Goal: Task Accomplishment & Management: Use online tool/utility

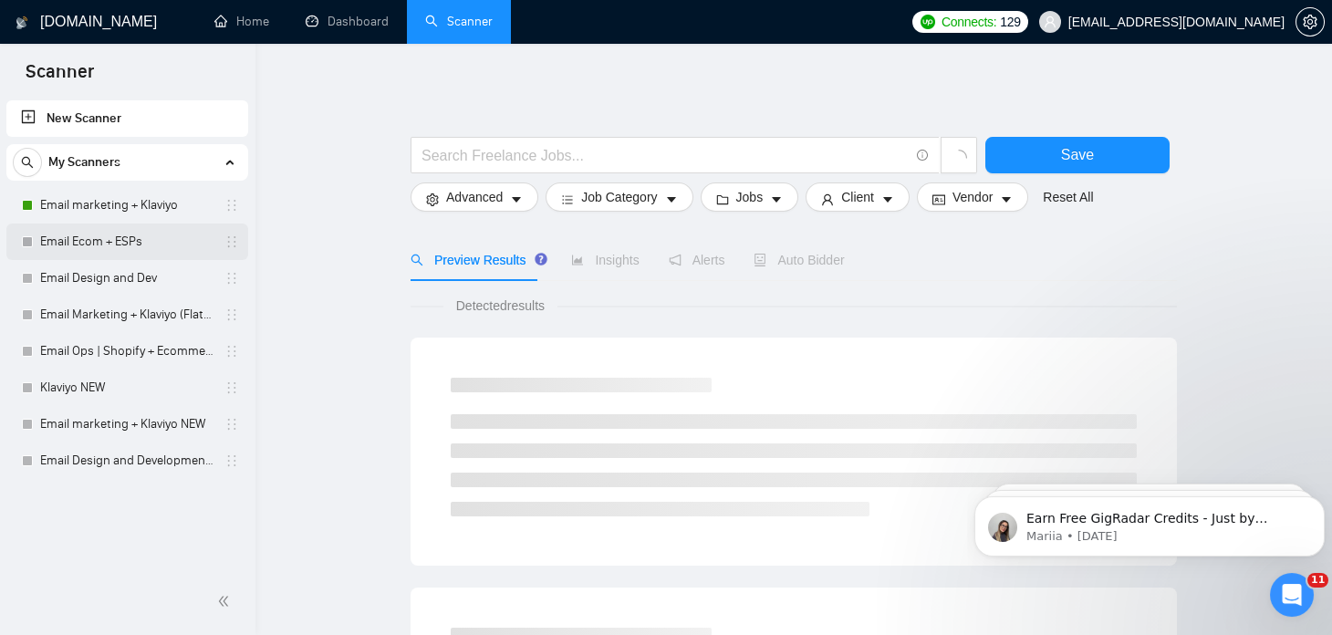
click at [142, 244] on link "Email Ecom + ESPs" at bounding box center [126, 242] width 173 height 37
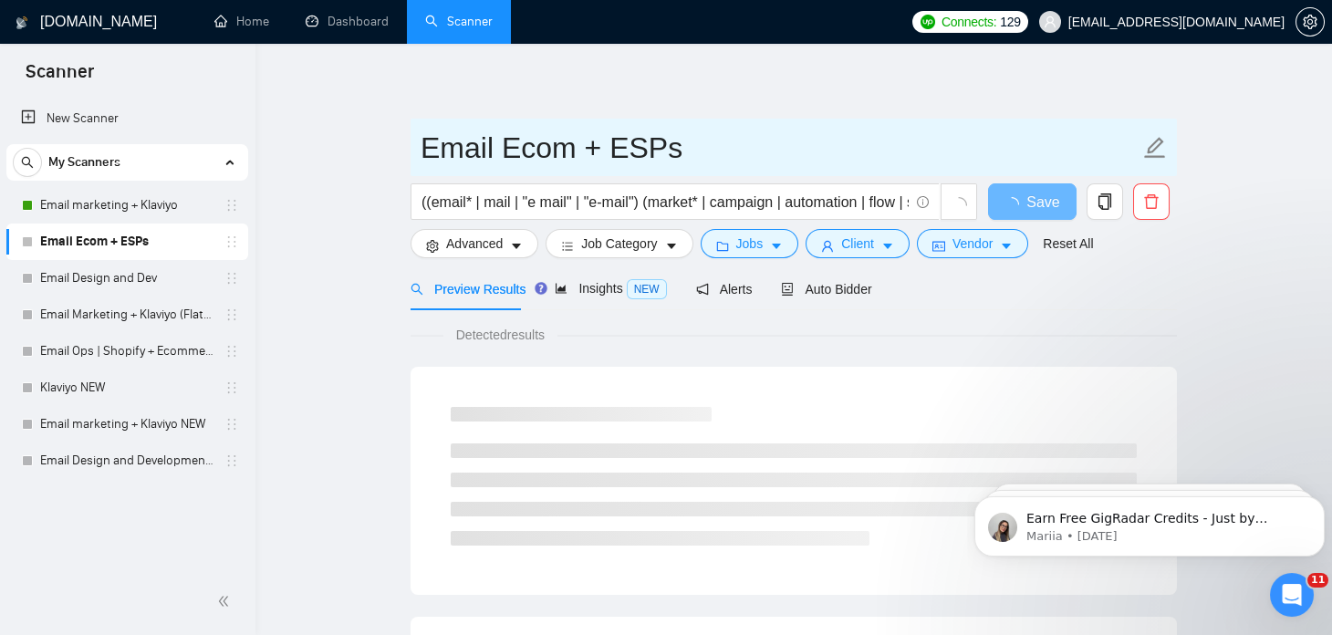
click at [501, 150] on input "Email Ecom + ESPs" at bounding box center [780, 148] width 719 height 46
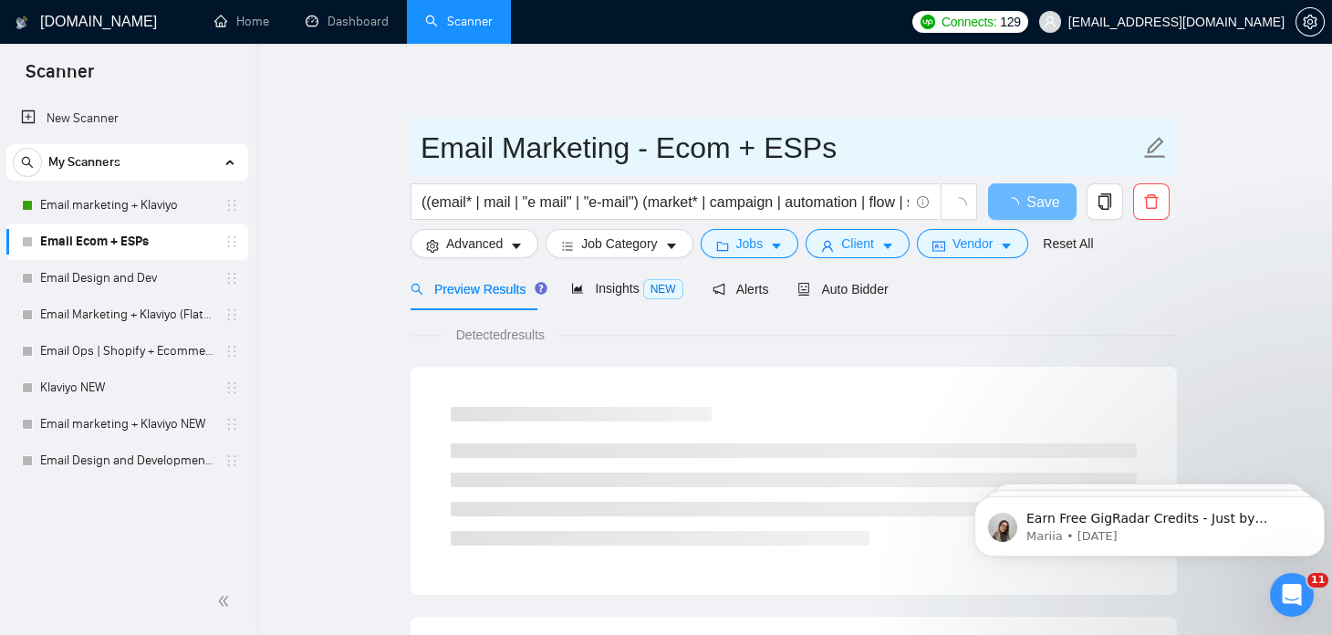
type input "Email Marketing - Ecom + ESPs"
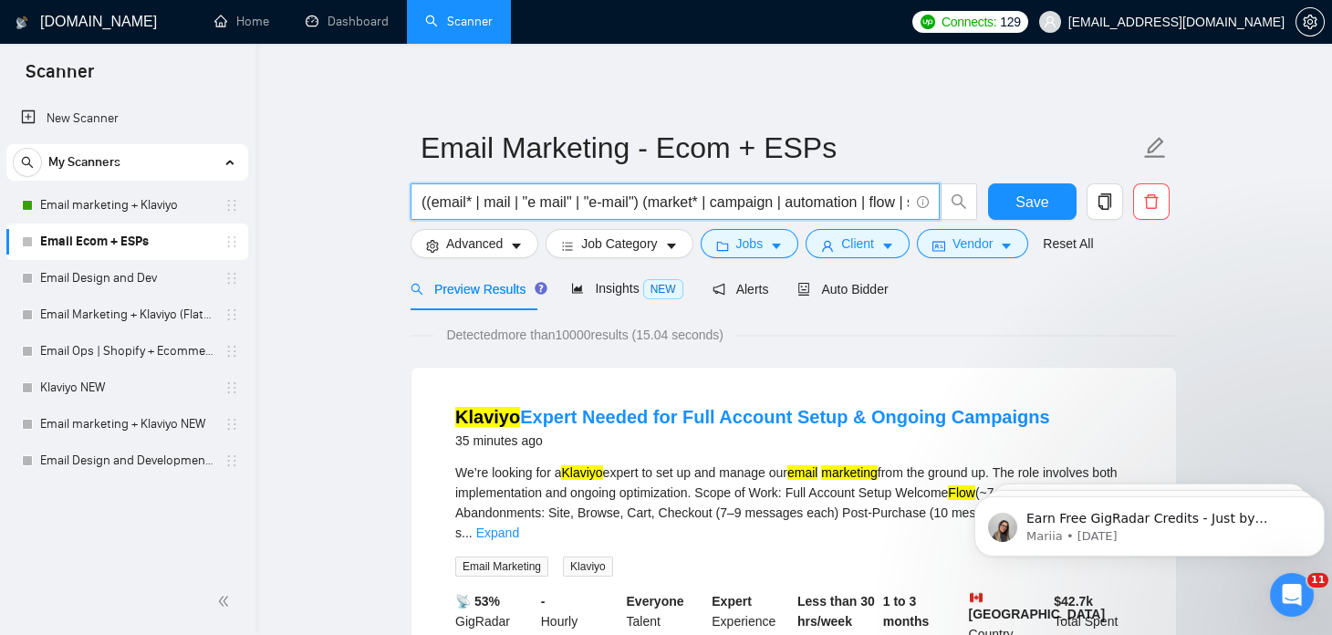
click at [571, 198] on input "((email* | mail | "e mail" | "e-mail") (market* | campaign | automation | flow …" at bounding box center [665, 202] width 487 height 23
paste input "(email*) | (mail*) | "e mail" | "e-mail") ((market*) | (campaign*) | automation…"
type input "(((email*) | (mail*) | "e mail" | "e-mail") ((market*) | (campaign*) | automati…"
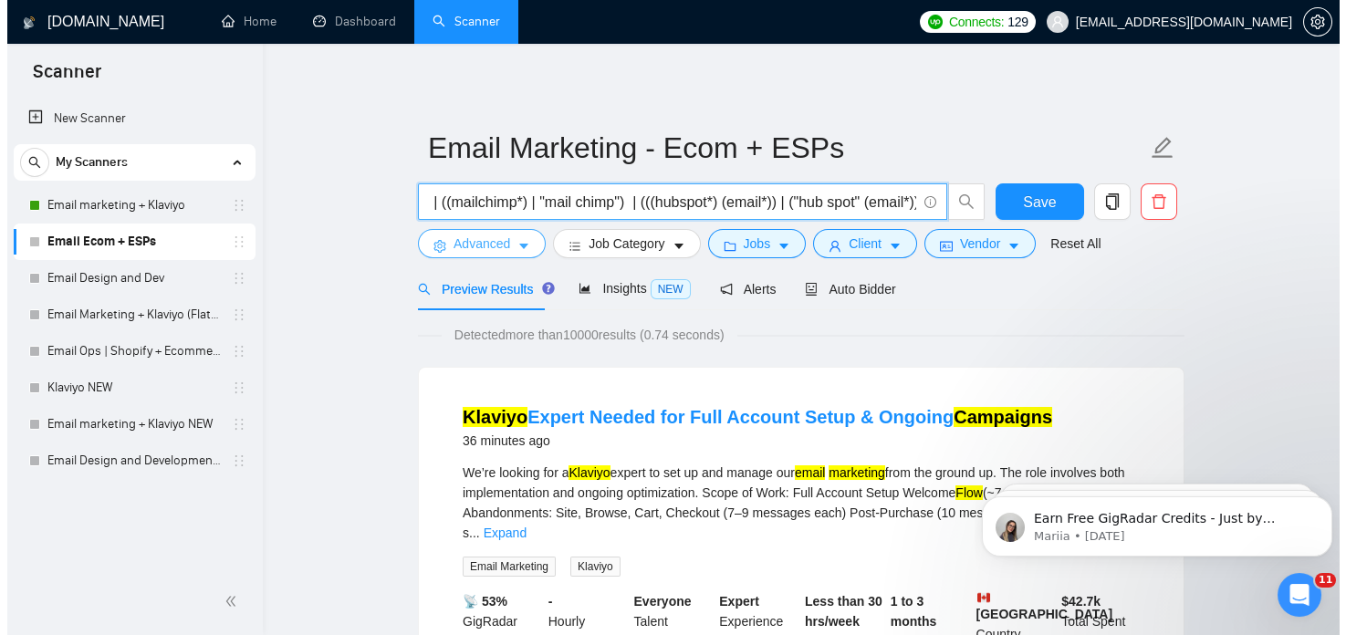
scroll to position [0, 0]
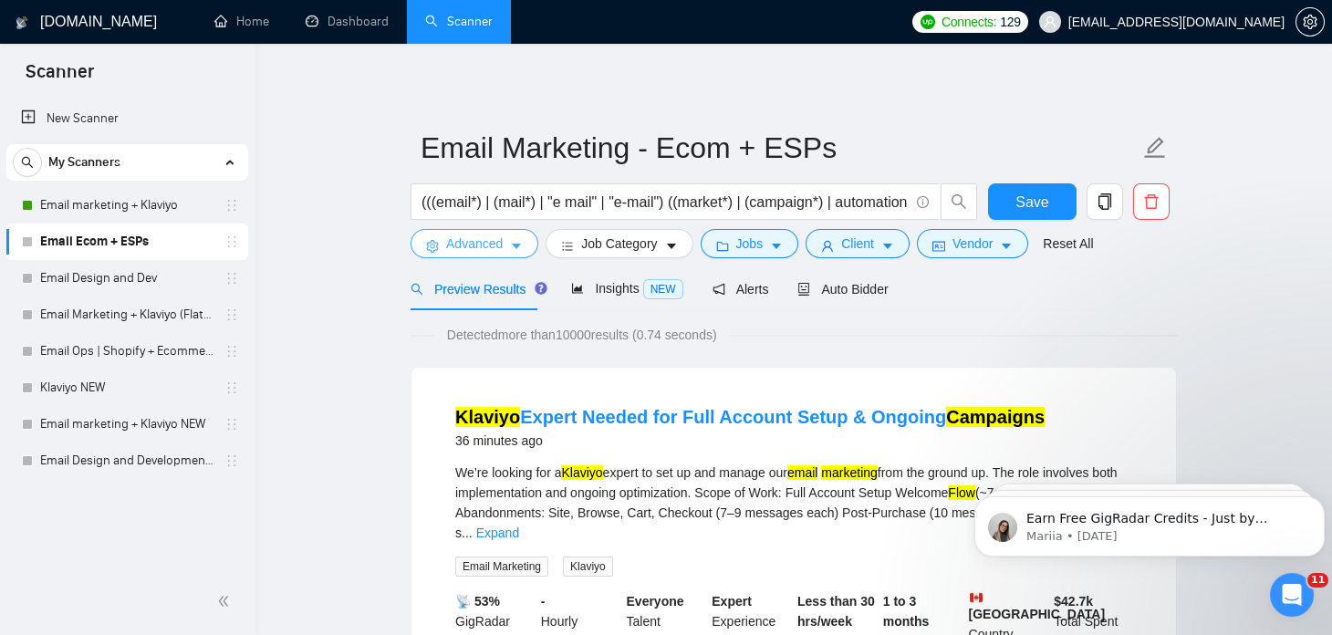
click at [519, 244] on icon "caret-down" at bounding box center [516, 246] width 13 height 13
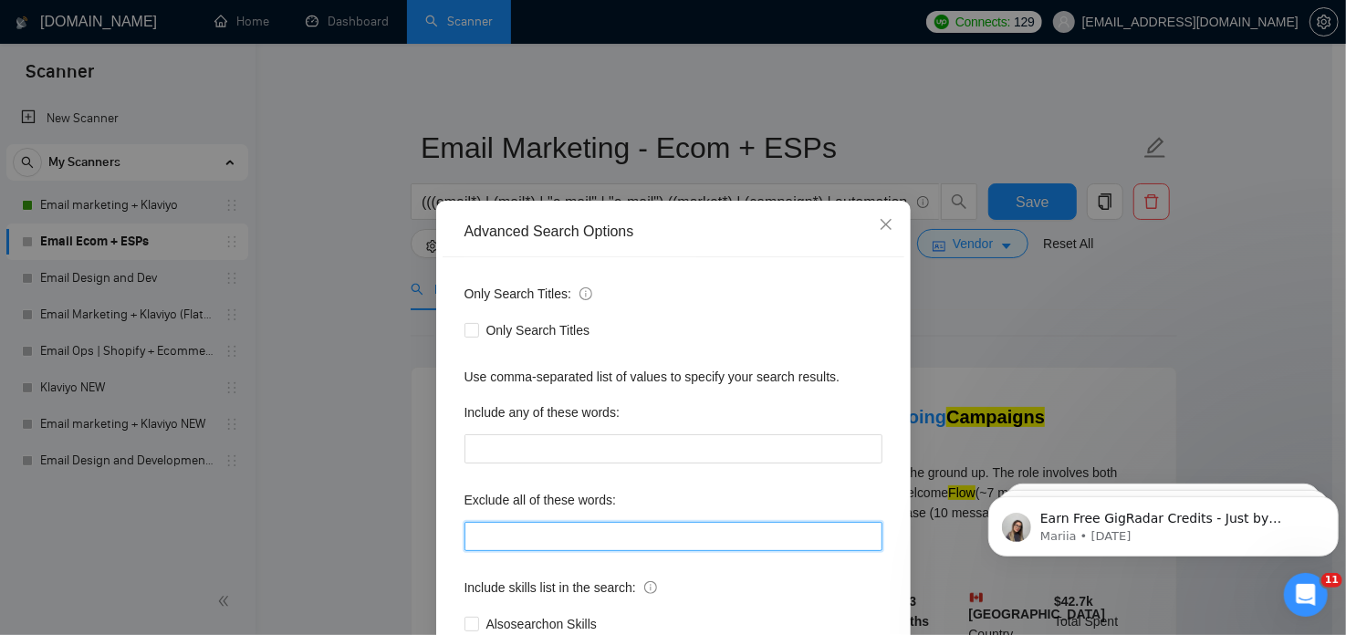
click at [493, 533] on input "text" at bounding box center [674, 536] width 418 height 29
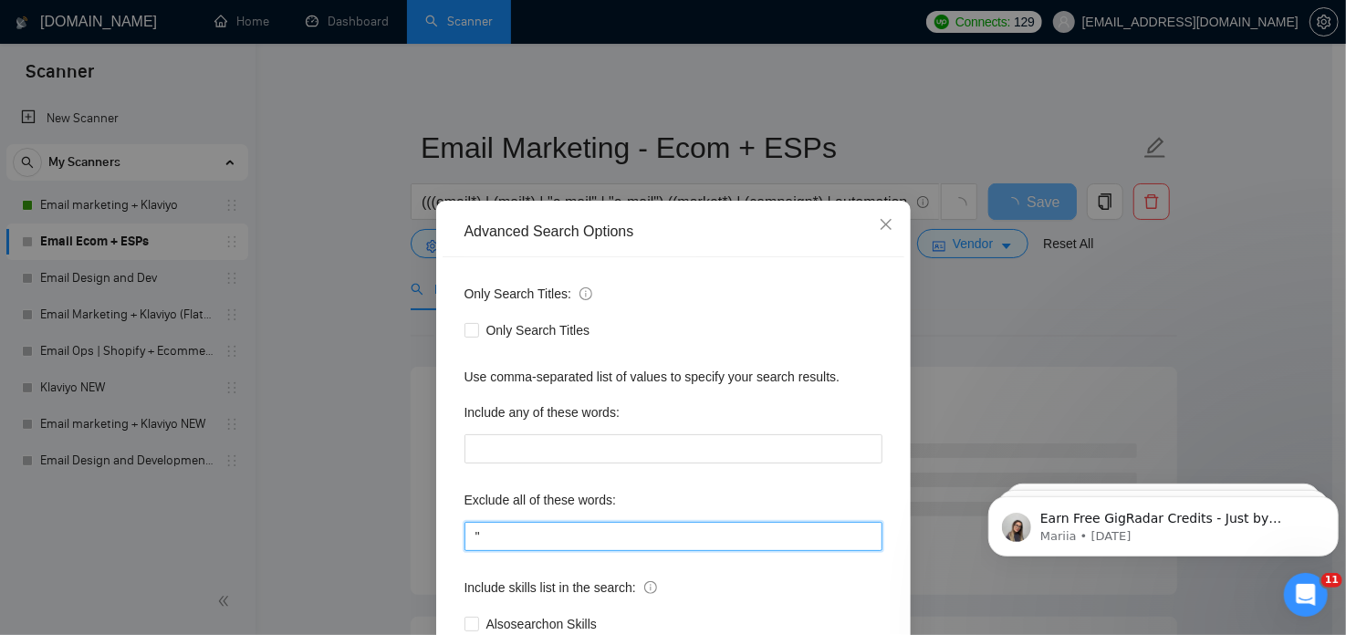
type input "'"
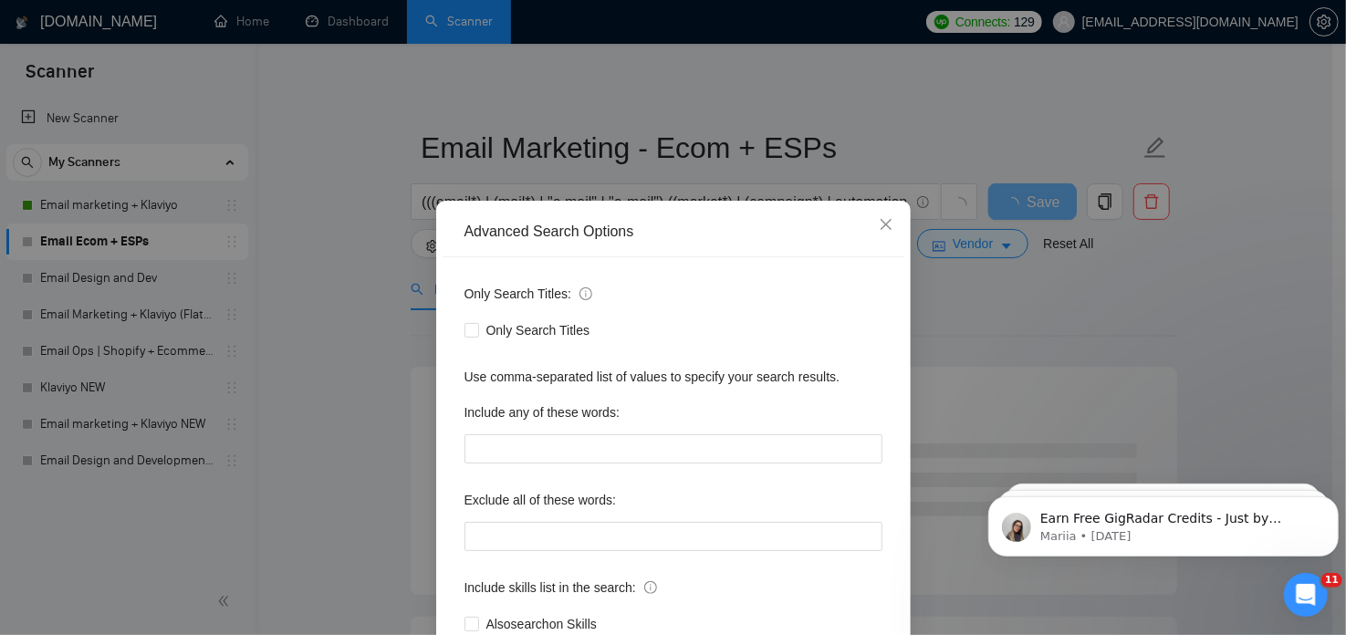
click at [395, 331] on div "Advanced Search Options Only Search Titles: Only Search Titles Use comma-separa…" at bounding box center [673, 317] width 1346 height 635
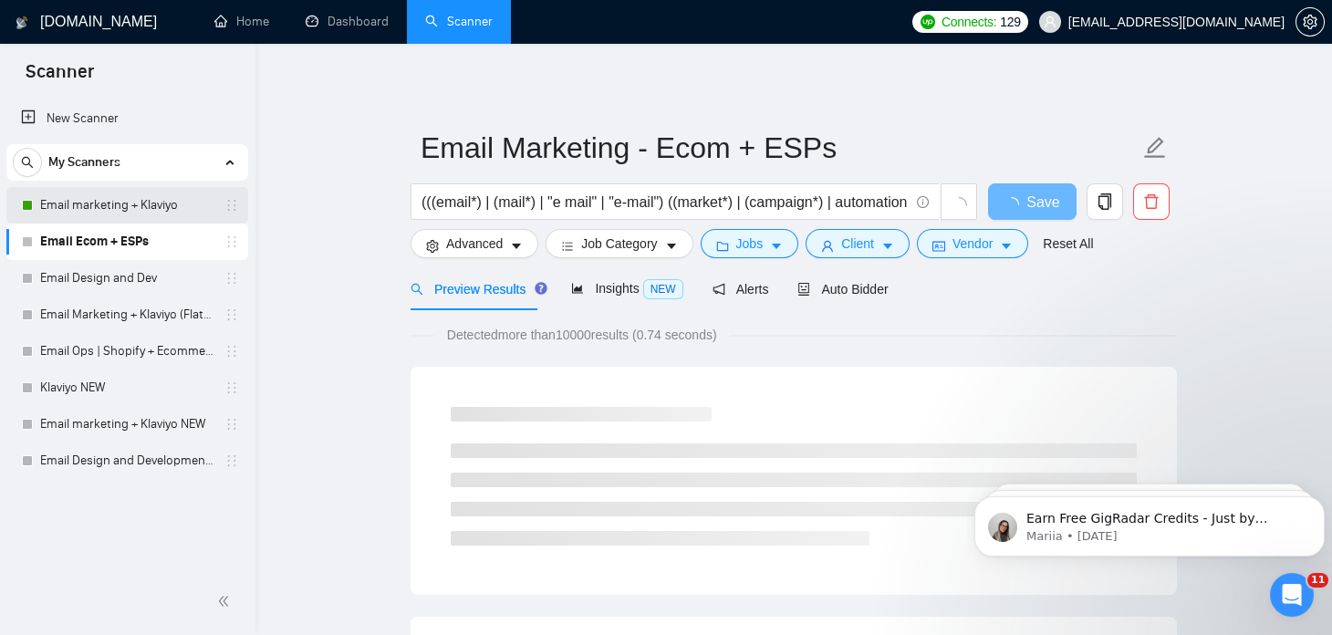
click at [143, 214] on link "Email marketing + Klaviyo" at bounding box center [126, 205] width 173 height 37
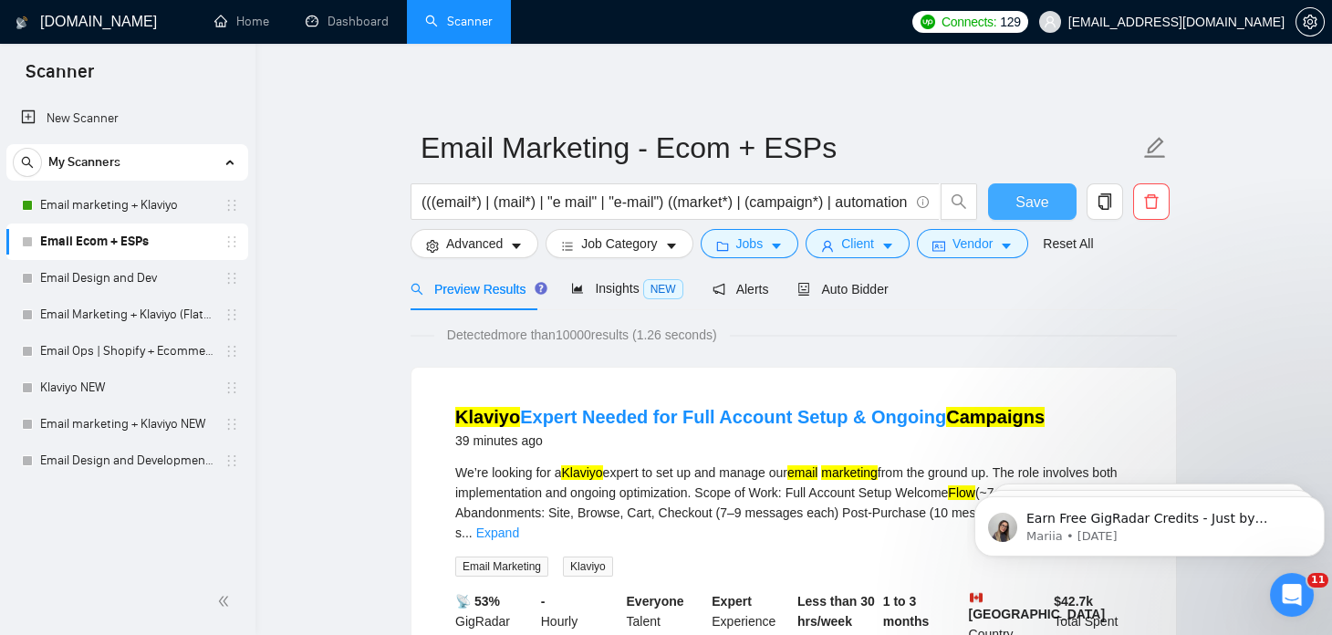
click at [1027, 198] on span "Save" at bounding box center [1032, 202] width 33 height 23
click at [504, 245] on button "Advanced" at bounding box center [475, 243] width 128 height 29
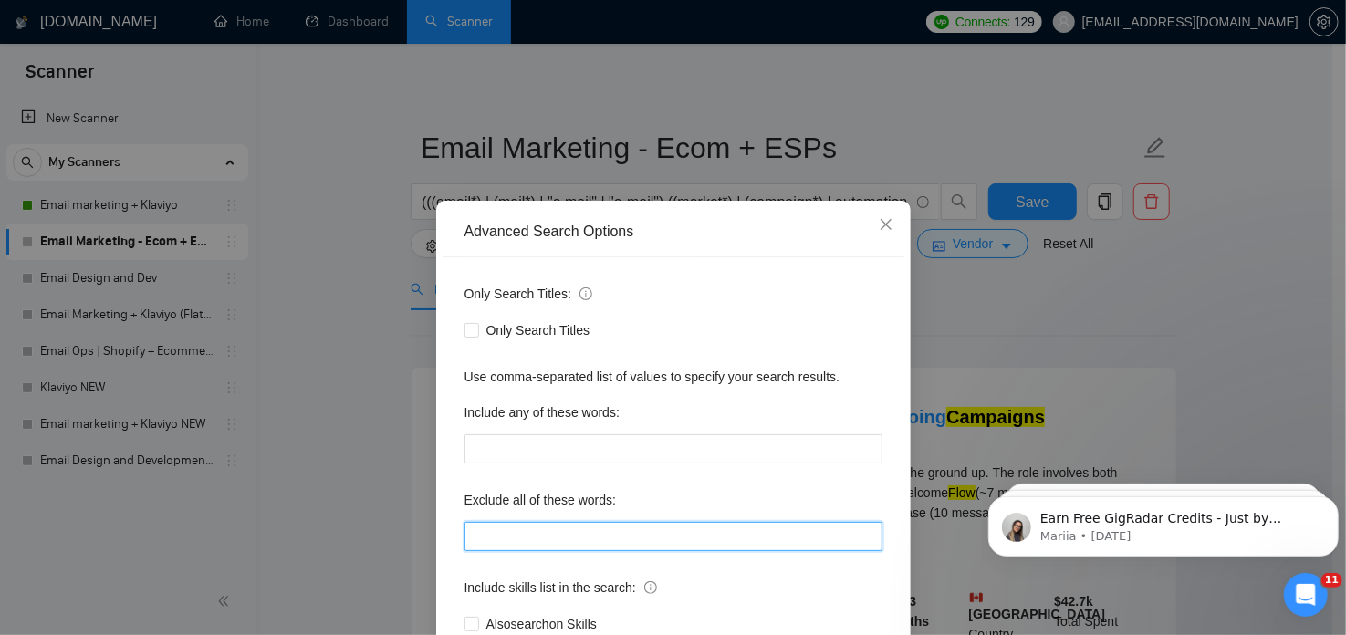
click at [521, 530] on input "text" at bounding box center [674, 536] width 418 height 29
paste input ""Hubspot automation""
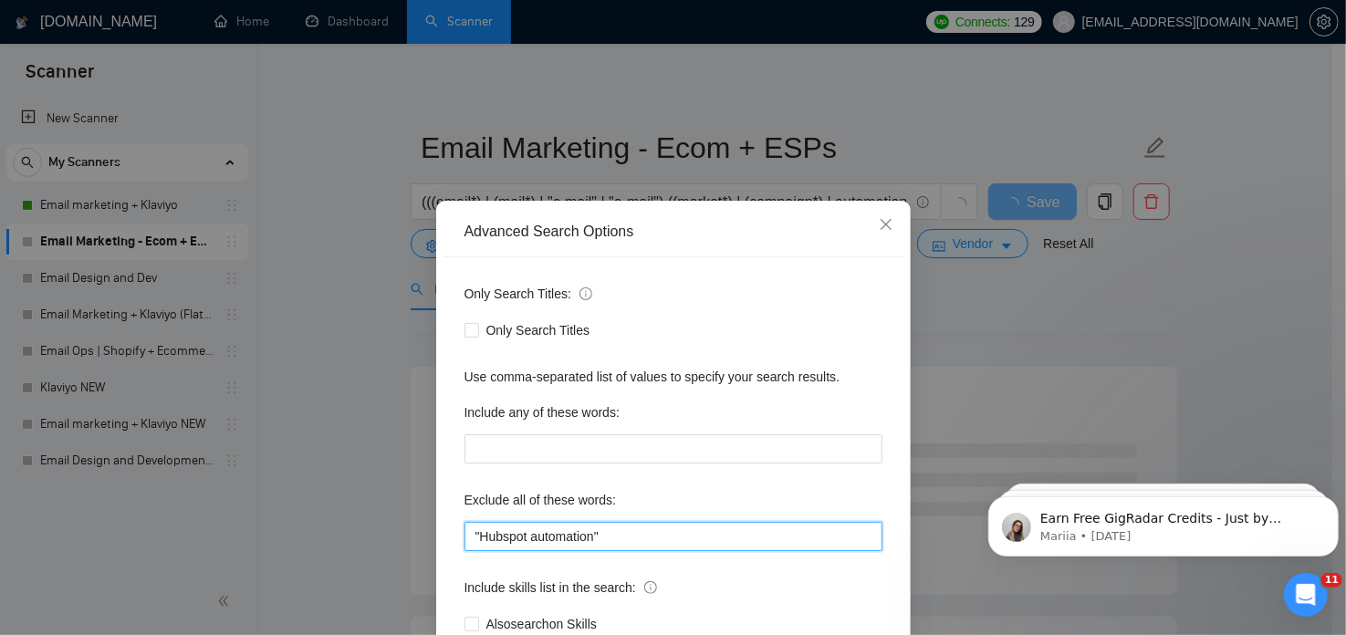
scroll to position [123, 0]
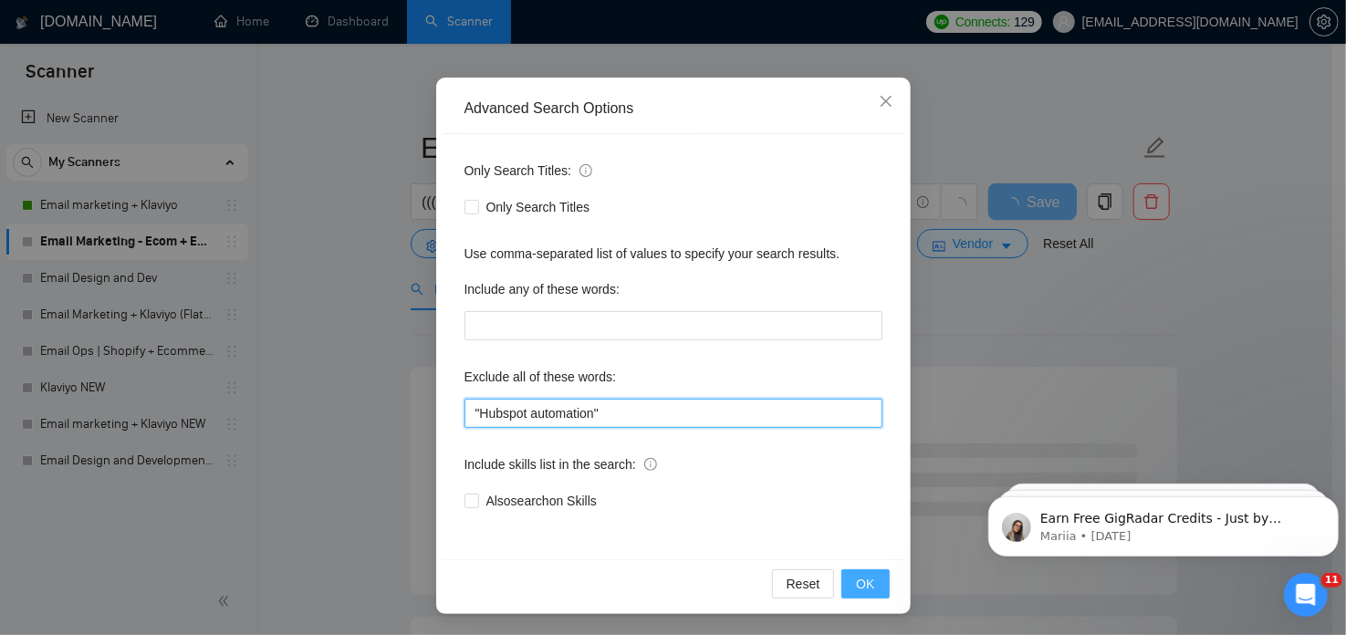
type input ""Hubspot automation""
click at [856, 576] on span "OK" at bounding box center [865, 584] width 18 height 20
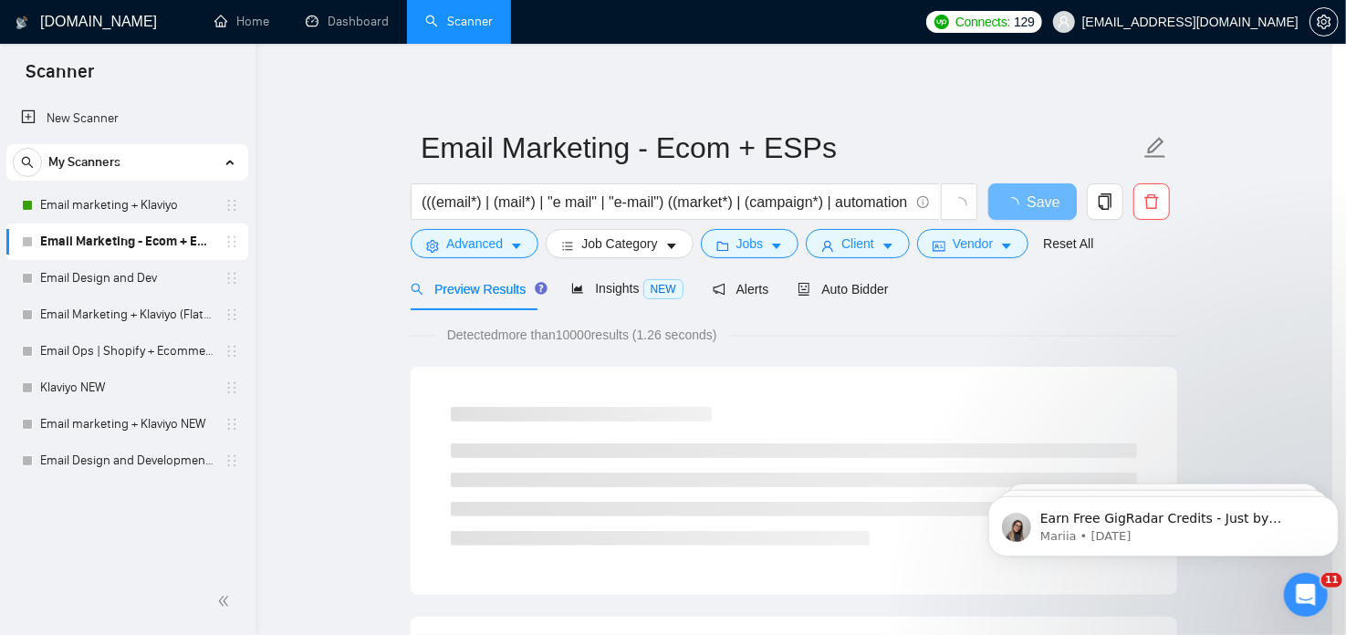
scroll to position [31, 0]
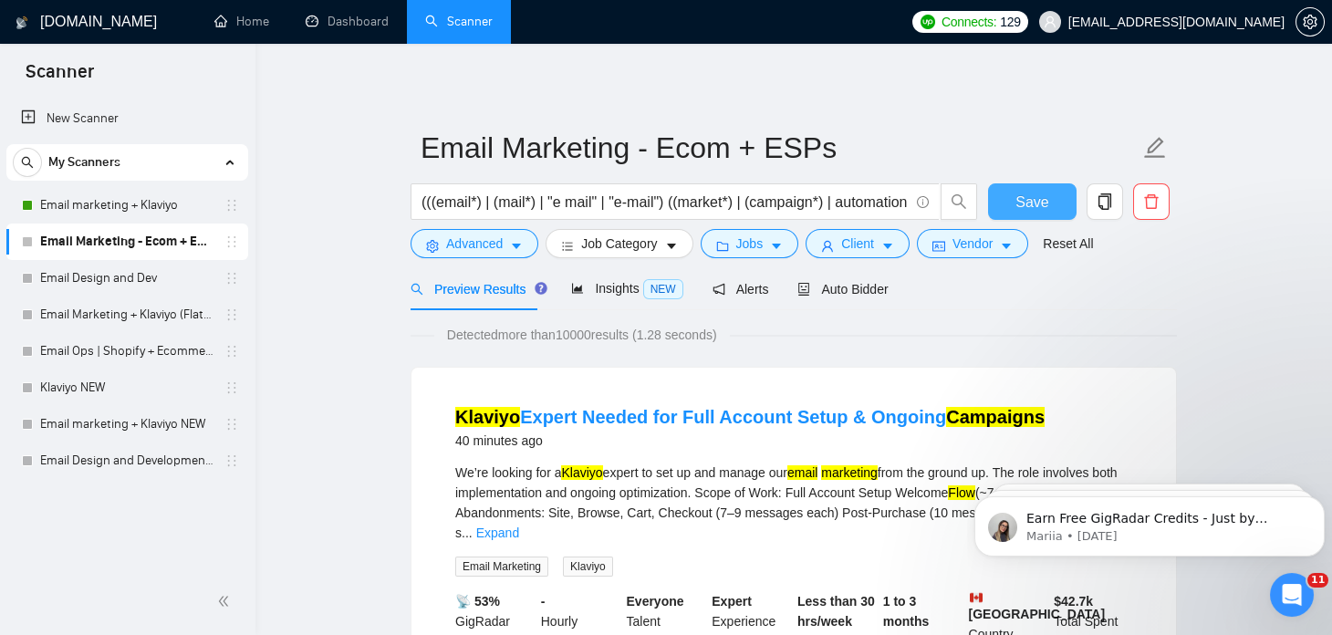
click at [1010, 197] on button "Save" at bounding box center [1032, 201] width 89 height 37
click at [141, 214] on link "Email marketing + Klaviyo" at bounding box center [126, 205] width 173 height 37
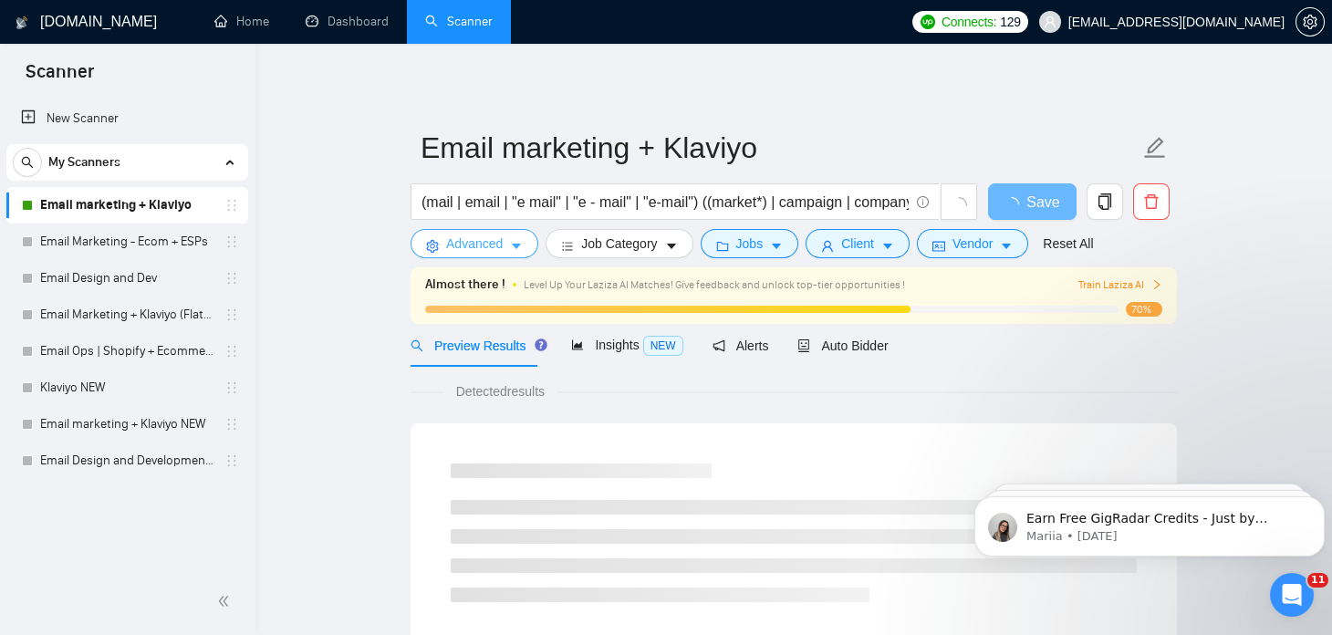
click at [517, 245] on icon "caret-down" at bounding box center [516, 247] width 9 height 5
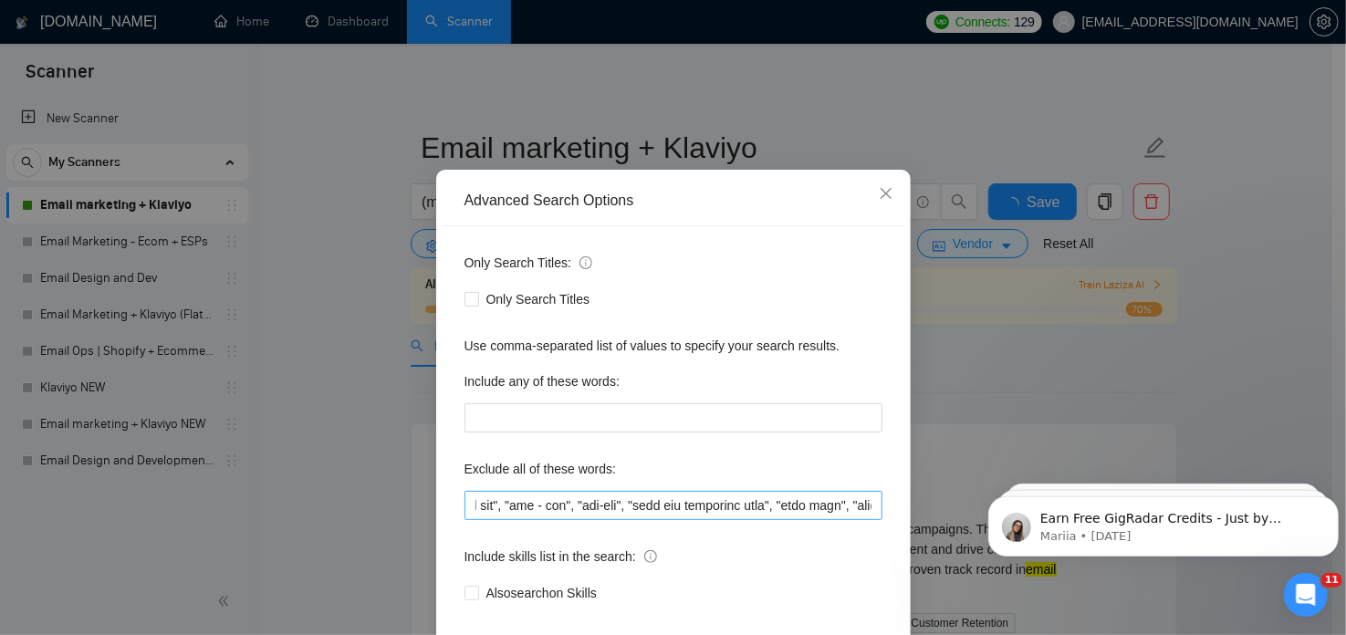
scroll to position [0, 118]
drag, startPoint x: 558, startPoint y: 533, endPoint x: 596, endPoint y: 542, distance: 39.4
click at [596, 520] on input "text" at bounding box center [674, 505] width 418 height 29
drag, startPoint x: 558, startPoint y: 535, endPoint x: 585, endPoint y: 538, distance: 27.5
click at [585, 520] on input "text" at bounding box center [674, 505] width 418 height 29
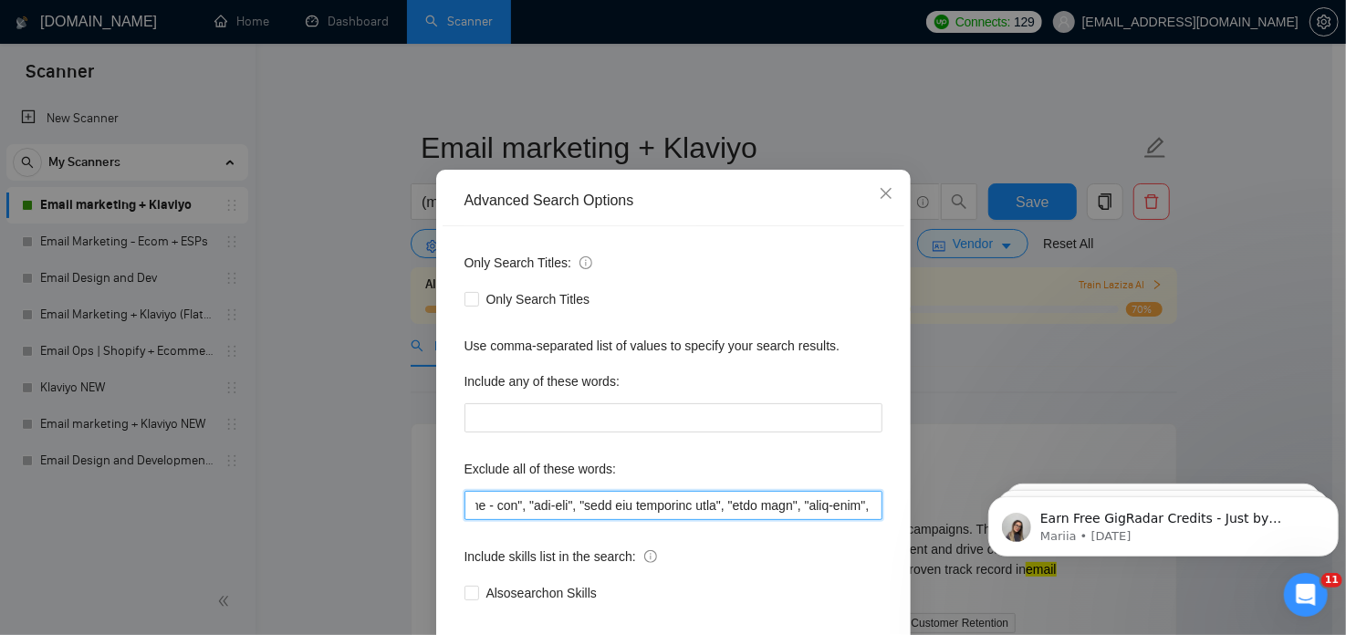
drag, startPoint x: 558, startPoint y: 536, endPoint x: 649, endPoint y: 537, distance: 91.3
click at [649, 520] on input "text" at bounding box center [674, 505] width 418 height 29
click at [799, 520] on input "text" at bounding box center [674, 505] width 418 height 29
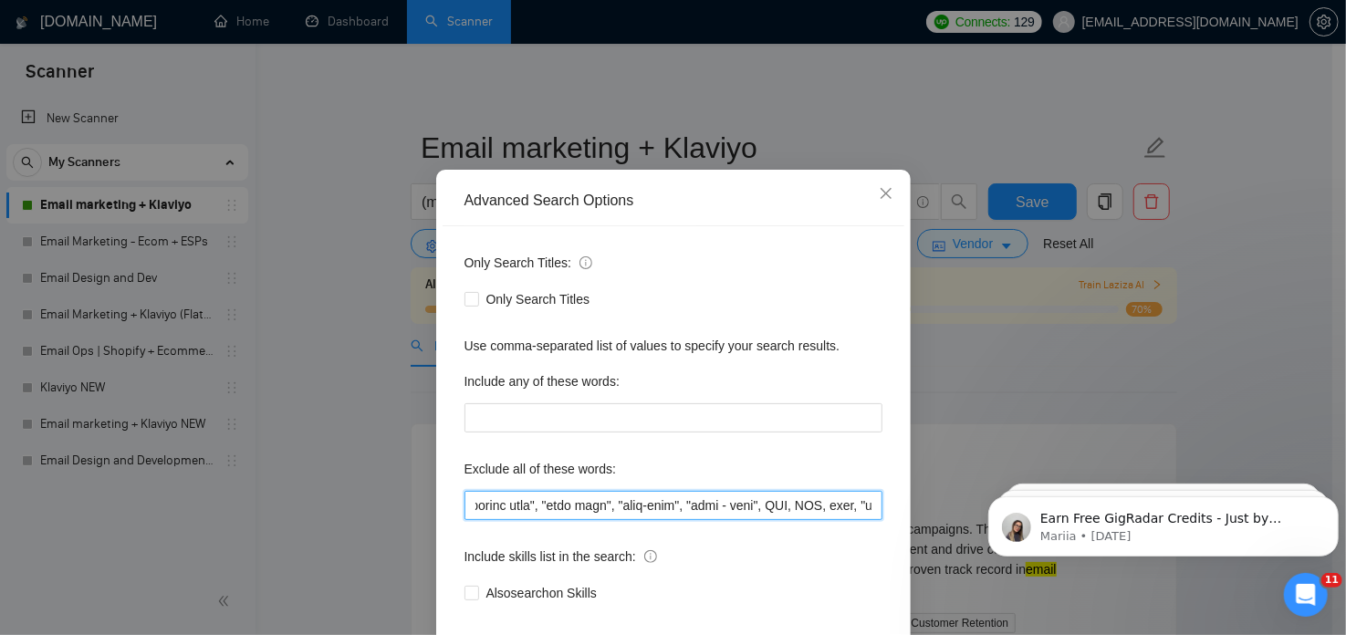
click at [718, 520] on input "text" at bounding box center [674, 505] width 418 height 29
drag, startPoint x: 636, startPoint y: 532, endPoint x: 653, endPoint y: 533, distance: 17.4
click at [653, 520] on input "text" at bounding box center [674, 505] width 418 height 29
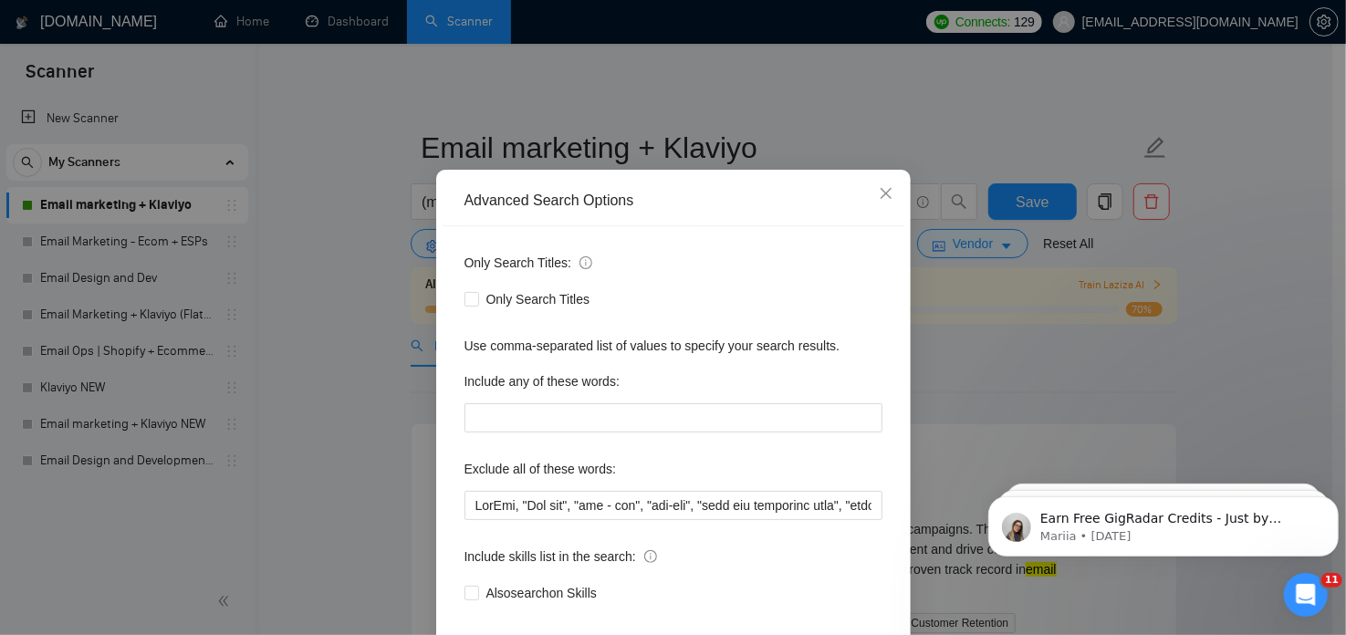
click at [321, 433] on div "Advanced Search Options Only Search Titles: Only Search Titles Use comma-separa…" at bounding box center [673, 317] width 1346 height 635
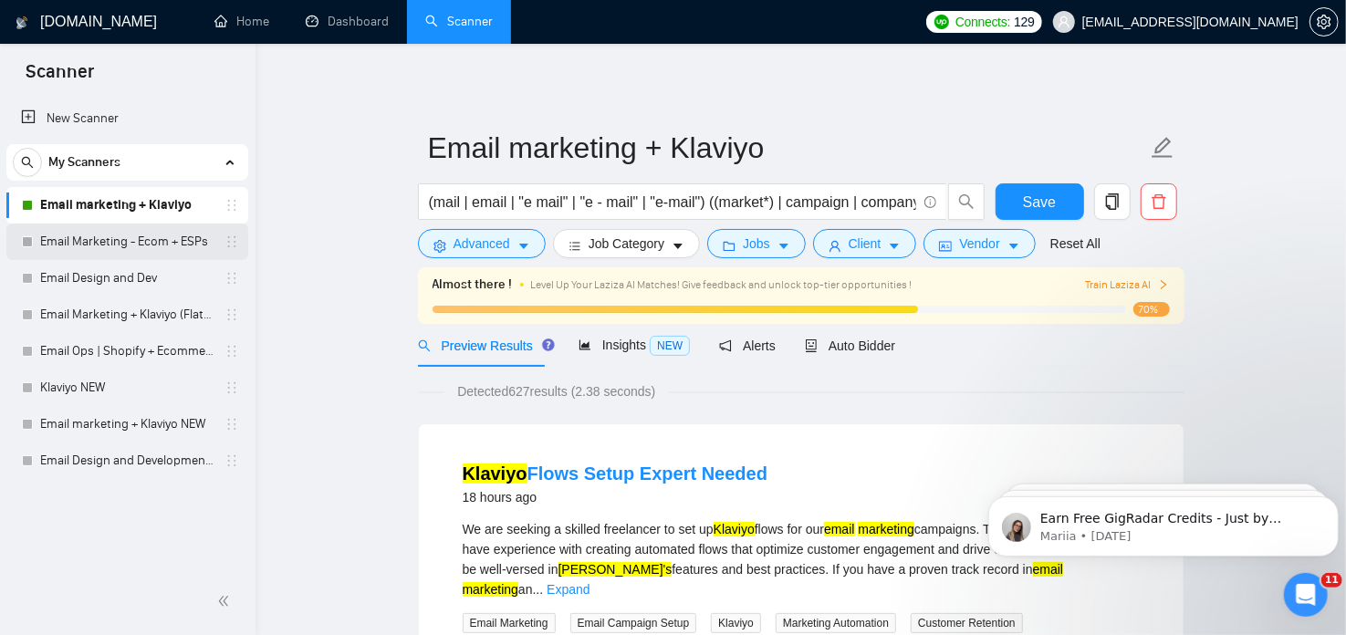
click at [90, 247] on link "Email Marketing - Ecom + ESPs" at bounding box center [126, 242] width 173 height 37
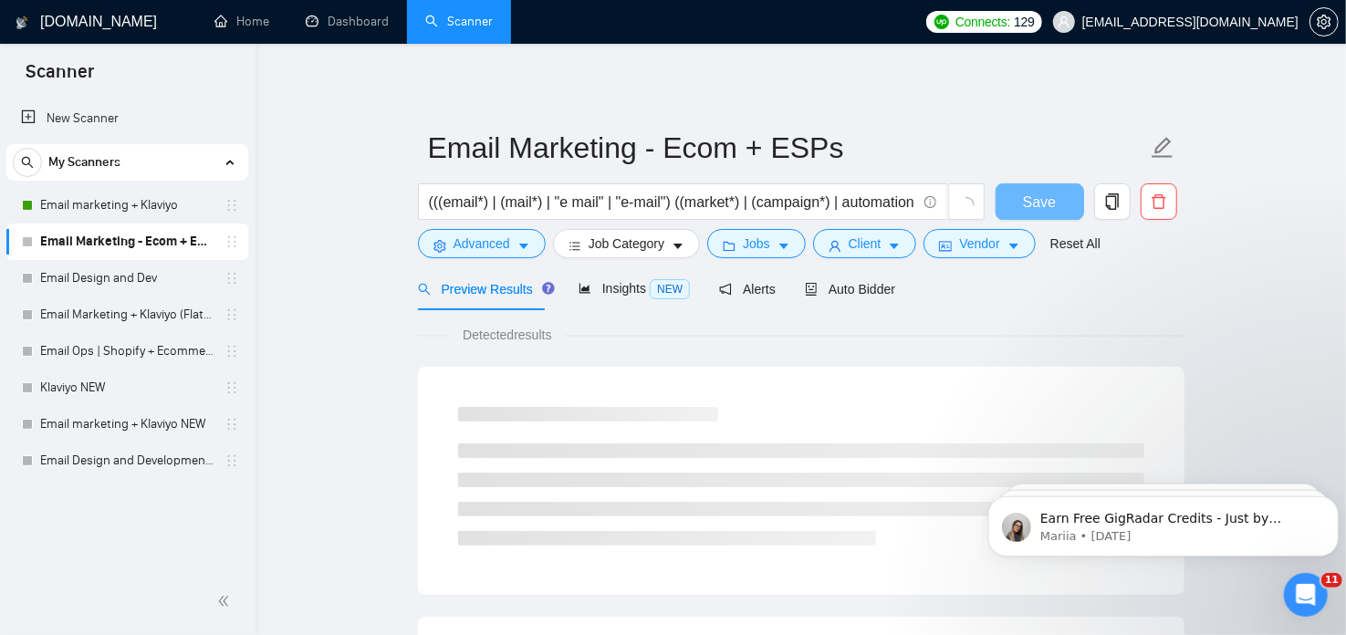
click at [129, 237] on link "Email Marketing - Ecom + ESPs" at bounding box center [126, 242] width 173 height 37
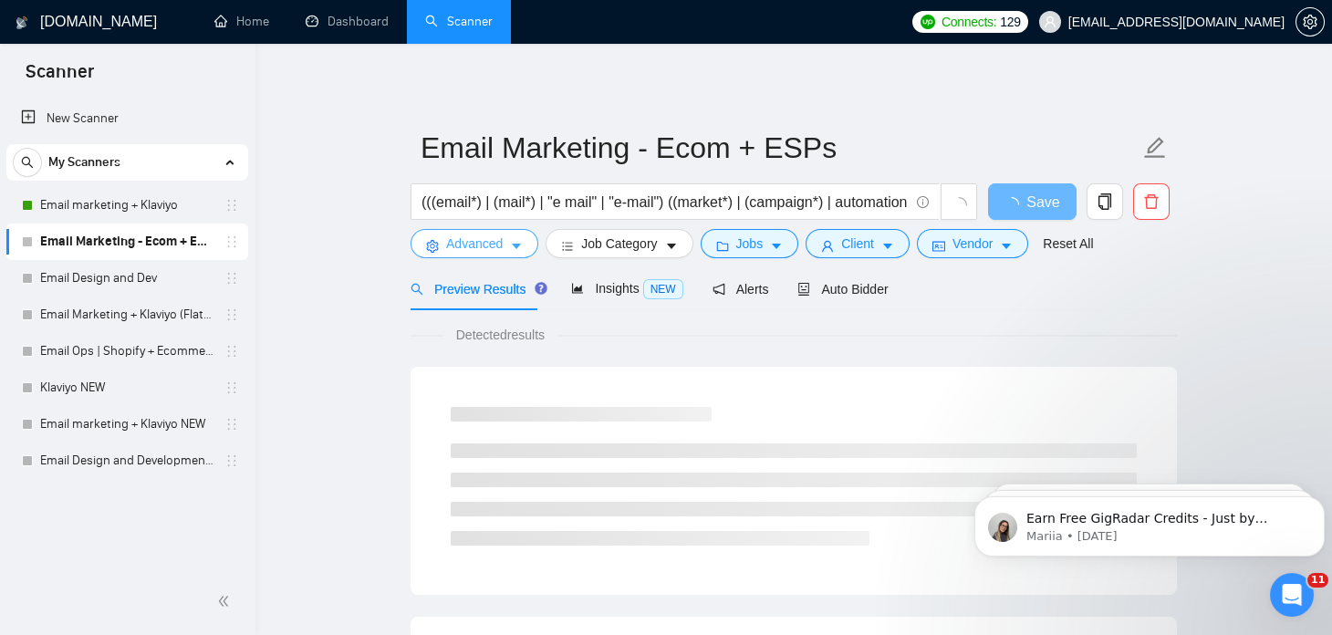
click at [512, 246] on icon "caret-down" at bounding box center [516, 246] width 13 height 13
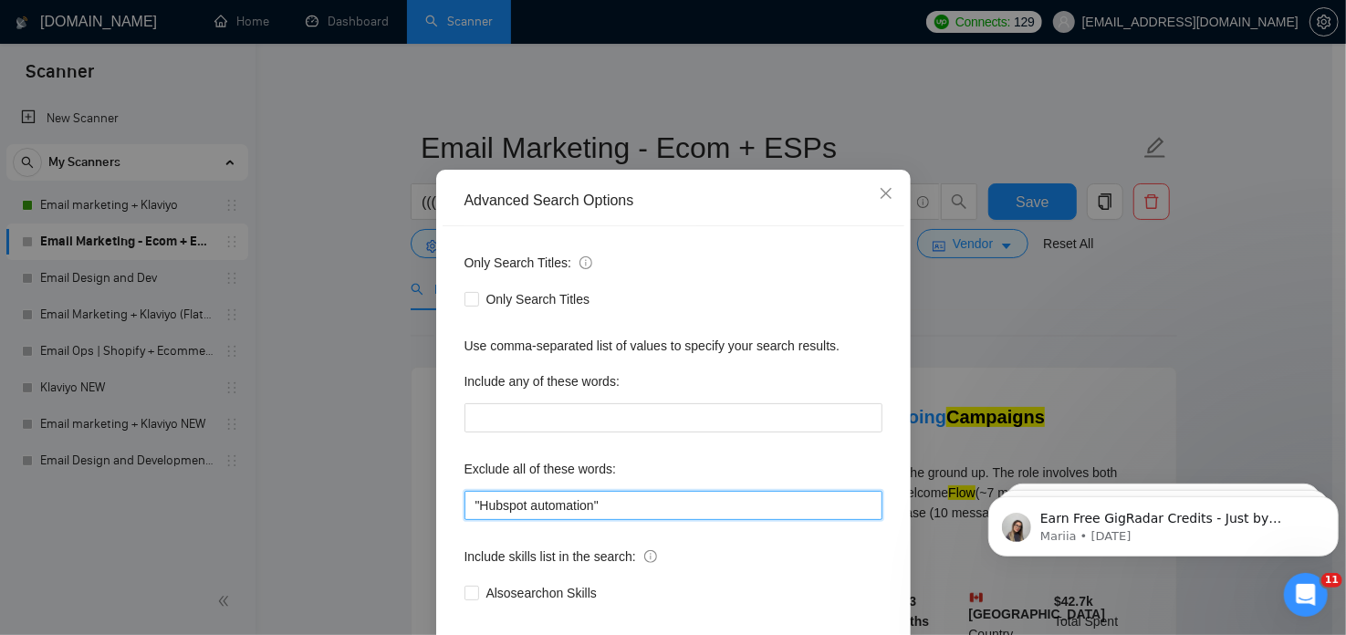
click at [618, 520] on input ""Hubspot automation"" at bounding box center [674, 505] width 418 height 29
paste input ""join our marketing team", "full time", "full-time", "full - time""
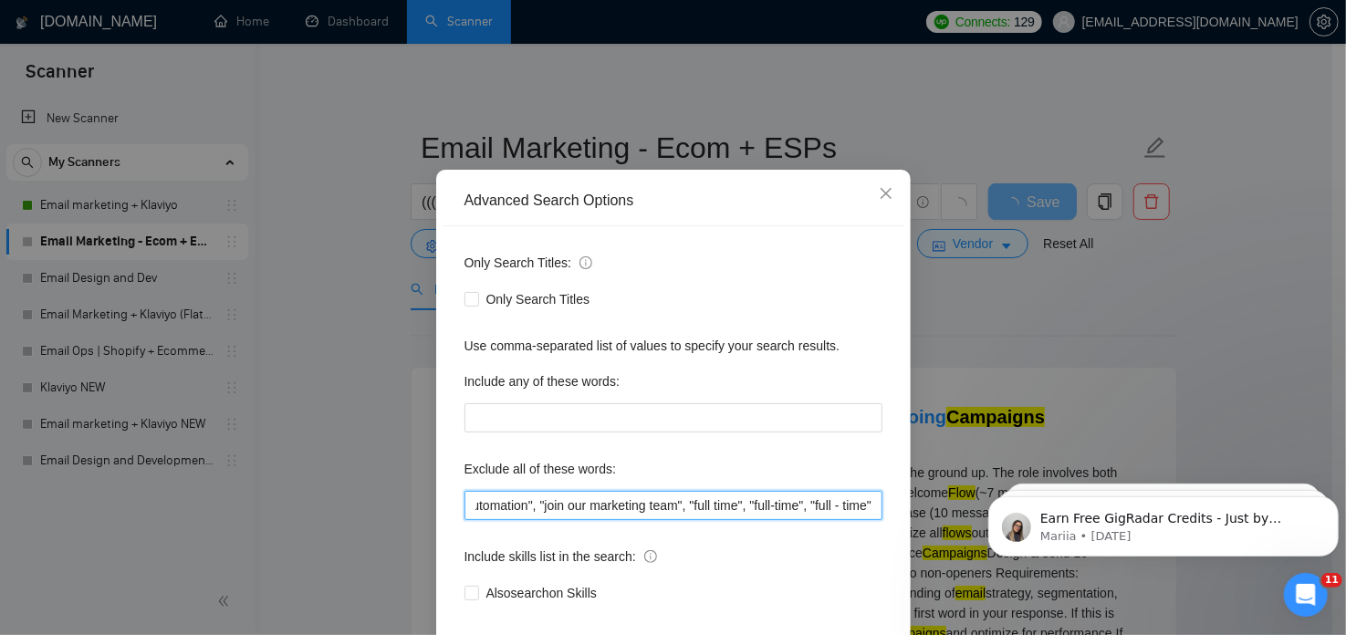
scroll to position [123, 0]
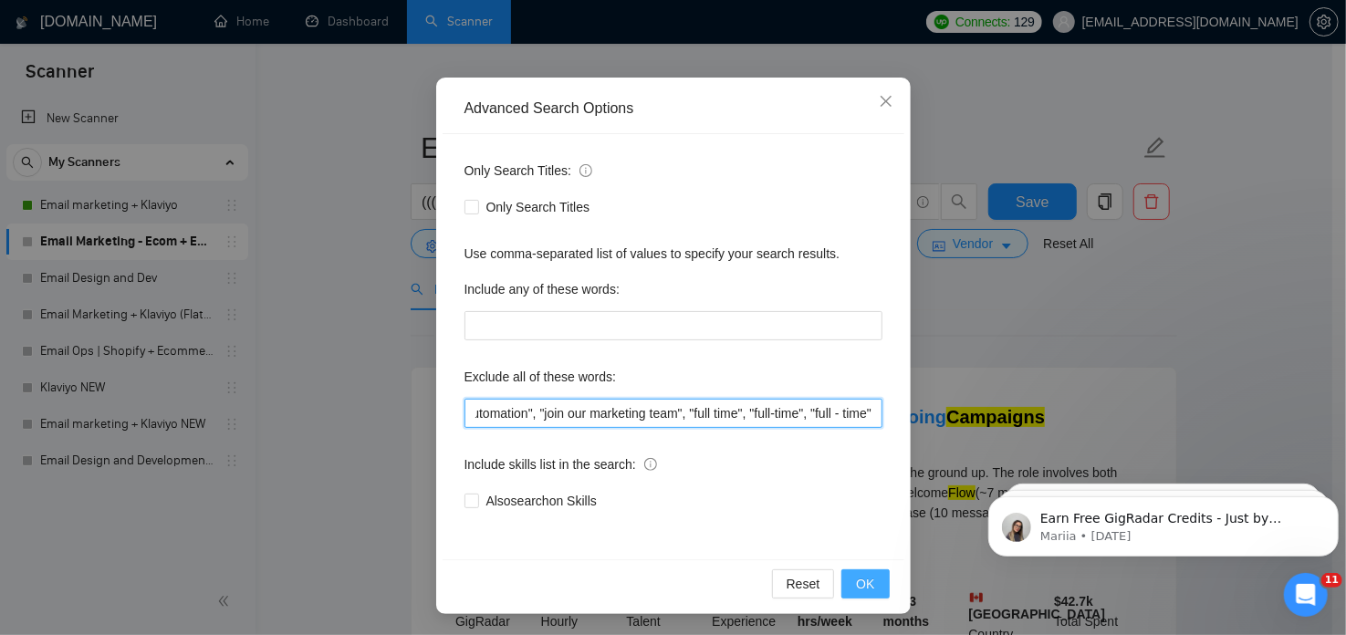
type input ""Hubspot automation", "join our marketing team", "full time", "full-time", "ful…"
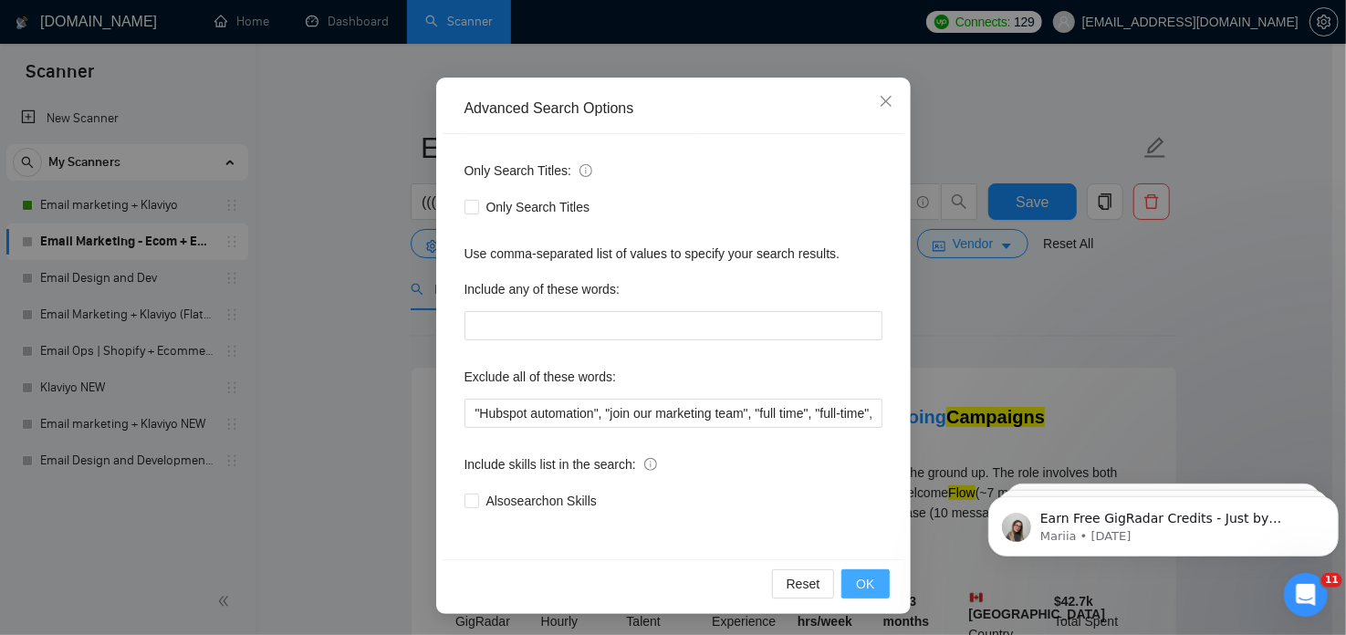
click at [850, 576] on button "OK" at bounding box center [864, 583] width 47 height 29
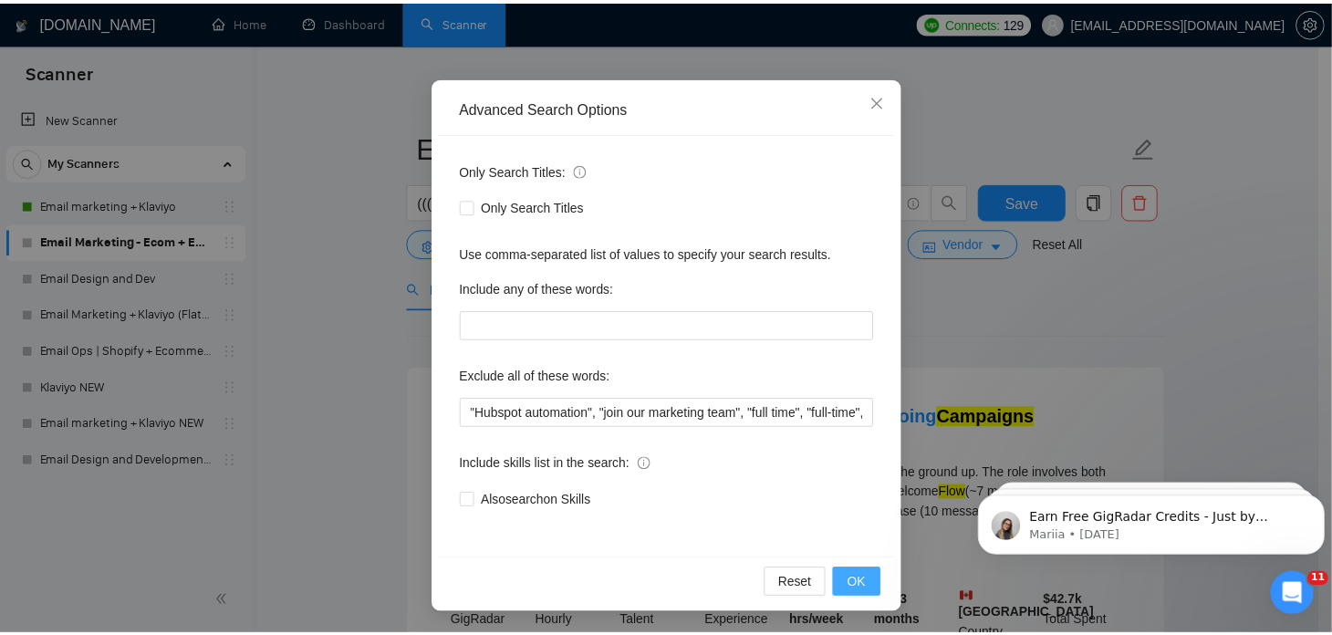
scroll to position [31, 0]
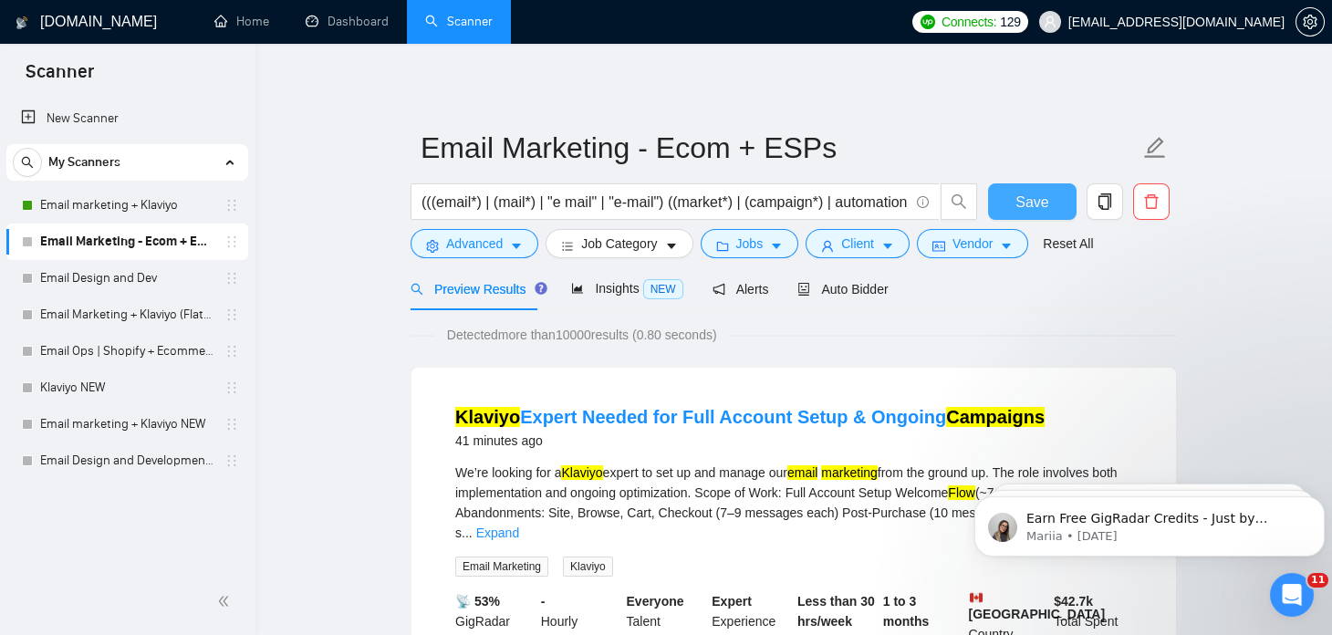
click at [1032, 207] on span "Save" at bounding box center [1032, 202] width 33 height 23
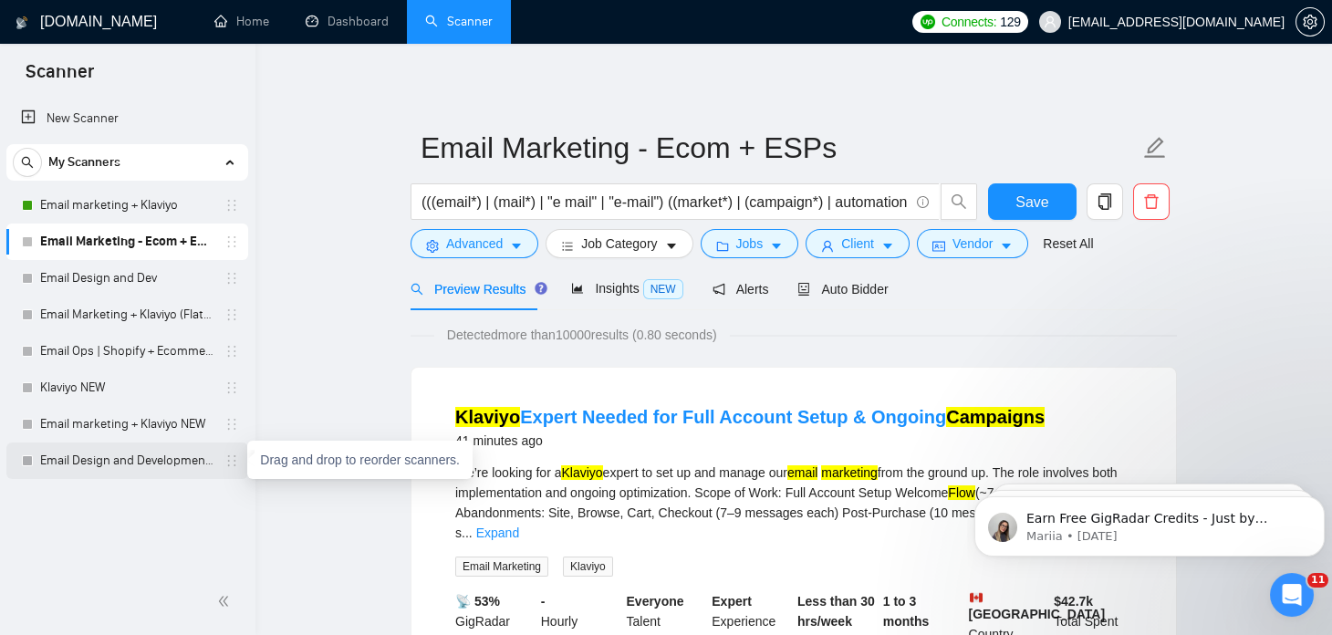
click at [232, 456] on icon "holder" at bounding box center [232, 461] width 15 height 15
drag, startPoint x: 160, startPoint y: 461, endPoint x: 120, endPoint y: 470, distance: 40.3
click at [120, 470] on link "Email Design and Development (Structured Logic)" at bounding box center [126, 461] width 173 height 37
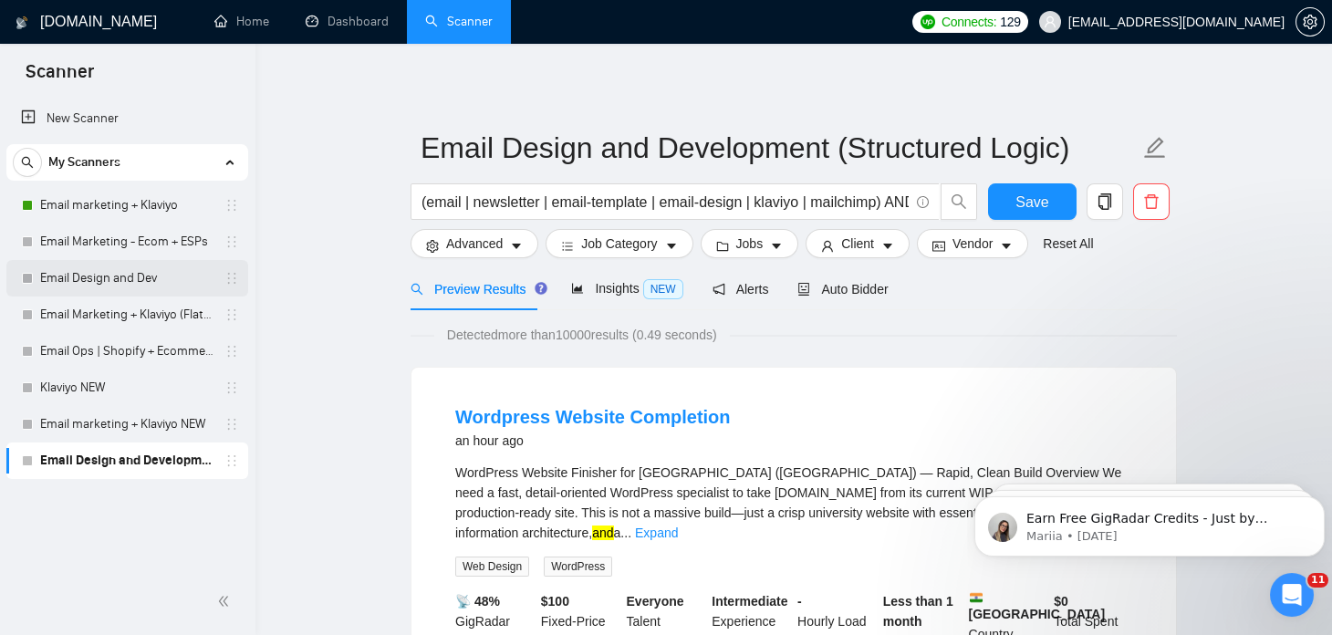
click at [141, 279] on link "Email Design and Dev" at bounding box center [126, 278] width 173 height 37
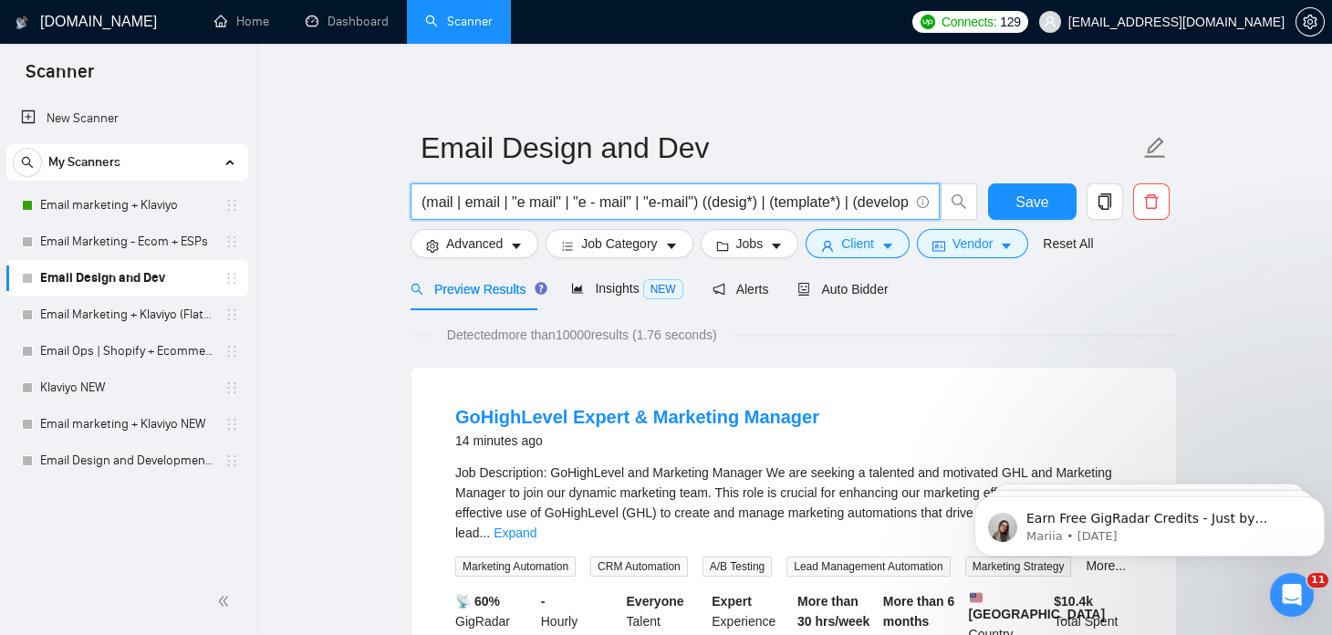
click at [661, 198] on input "(mail | email | "e mail" | "e - mail" | "e-mail") ((desig*) | (template*) | (de…" at bounding box center [665, 202] width 487 height 23
paste input "(mail*) | (email*) | "e mail" | "e - mail" | "e-mail") ((desig*) | (template*) …"
type input "((mail*) | (email*) | "e mail" | "e - mail" | "e-mail") ((desig*) | (template*)…"
click at [1011, 194] on button "Save" at bounding box center [1032, 201] width 89 height 37
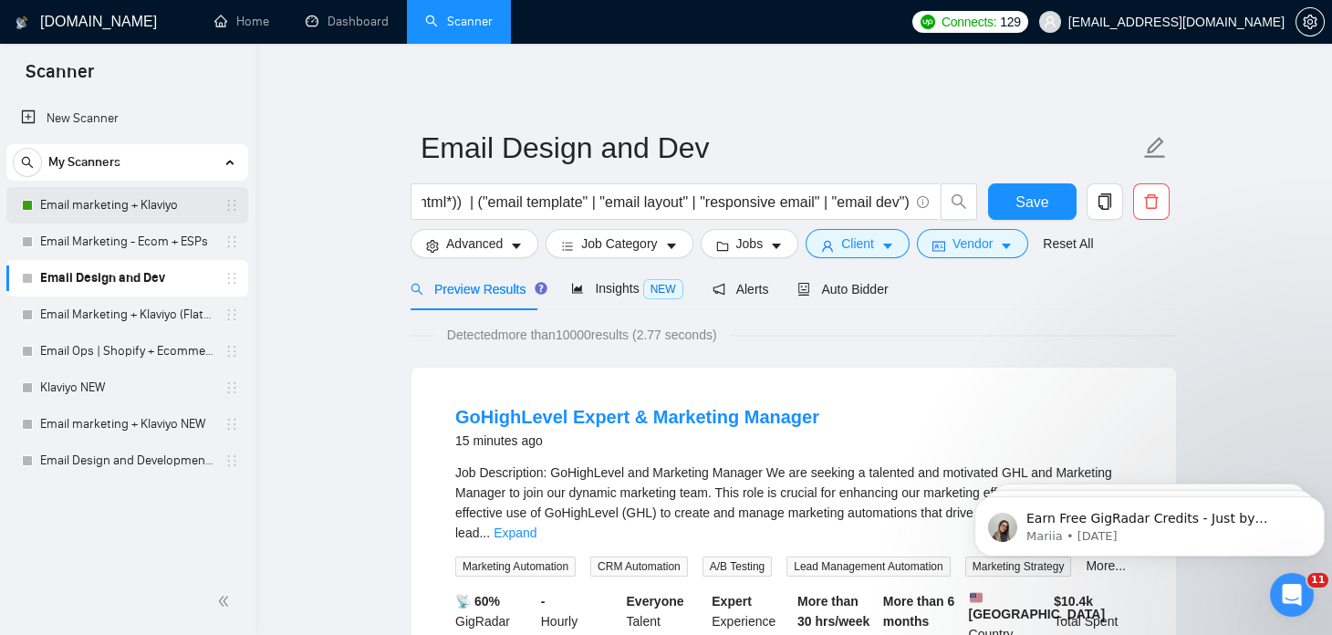
click at [214, 218] on link "Email marketing + Klaviyo" at bounding box center [126, 205] width 173 height 37
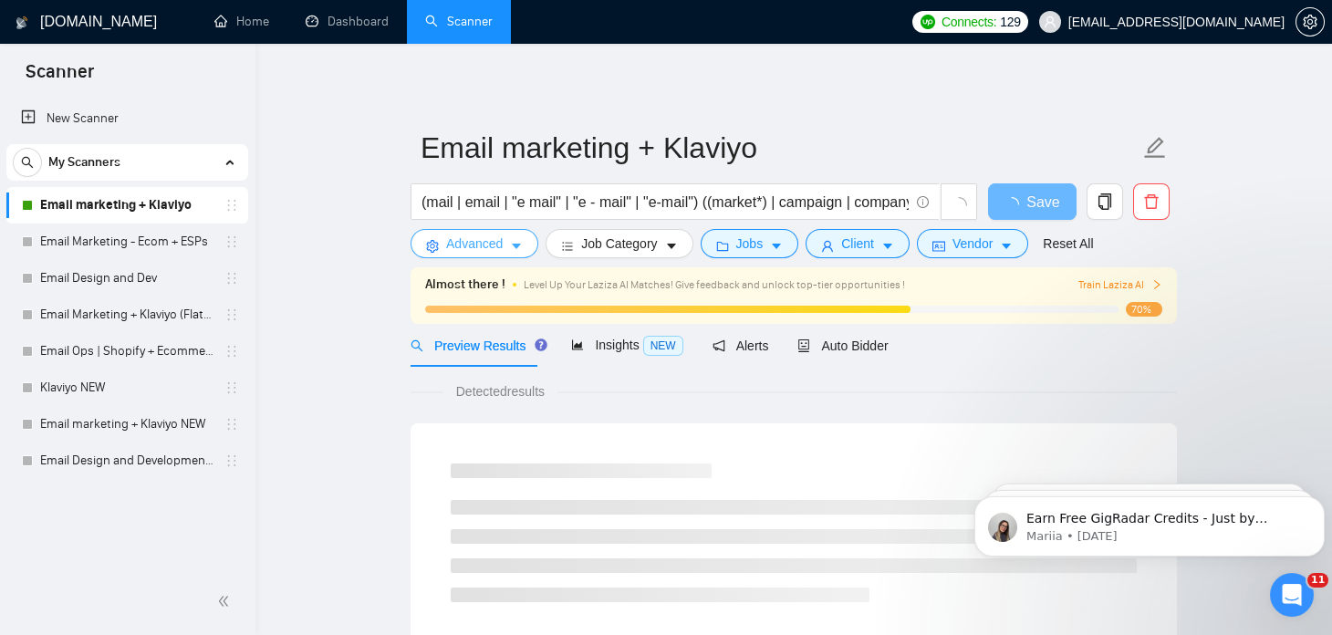
click at [517, 237] on button "Advanced" at bounding box center [475, 243] width 128 height 29
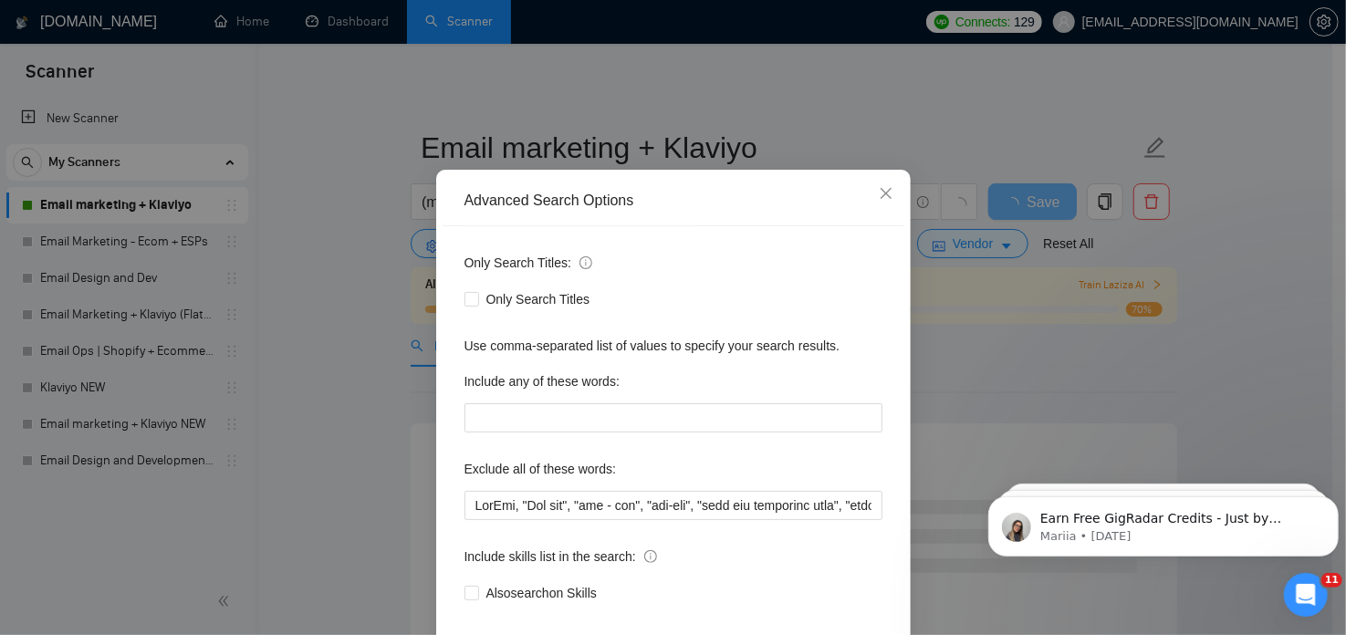
click at [248, 195] on div "Advanced Search Options Only Search Titles: Only Search Titles Use comma-separa…" at bounding box center [673, 317] width 1346 height 635
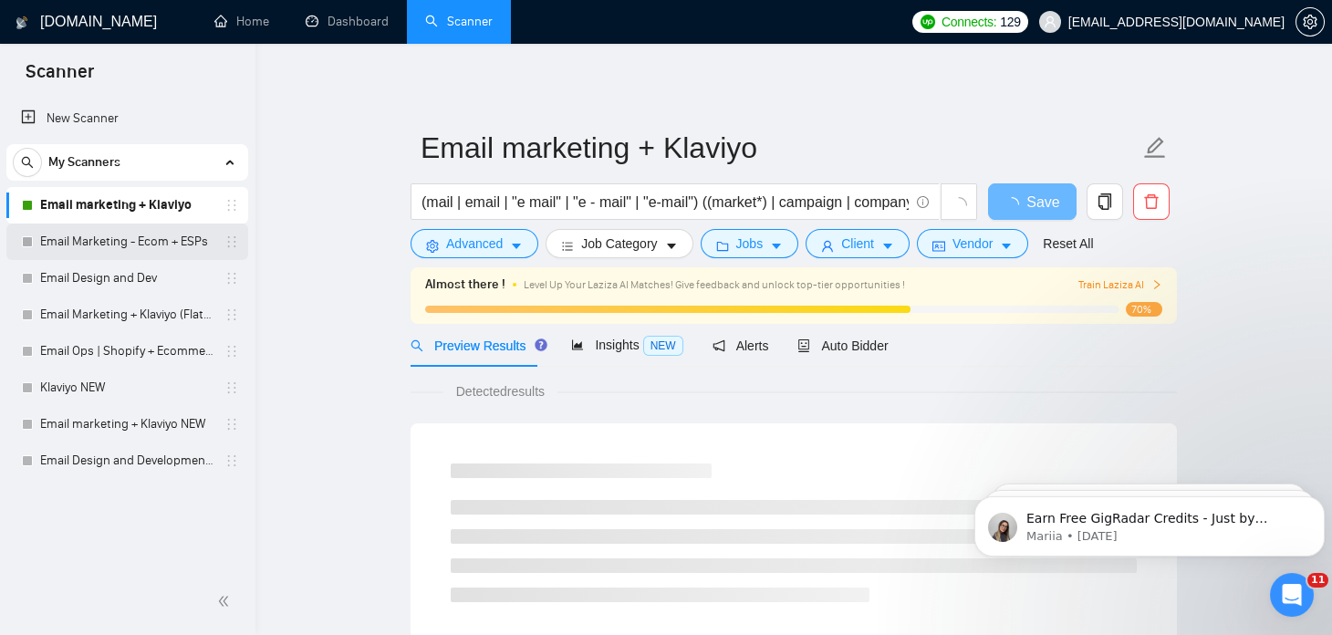
click at [197, 239] on link "Email Marketing - Ecom + ESPs" at bounding box center [126, 242] width 173 height 37
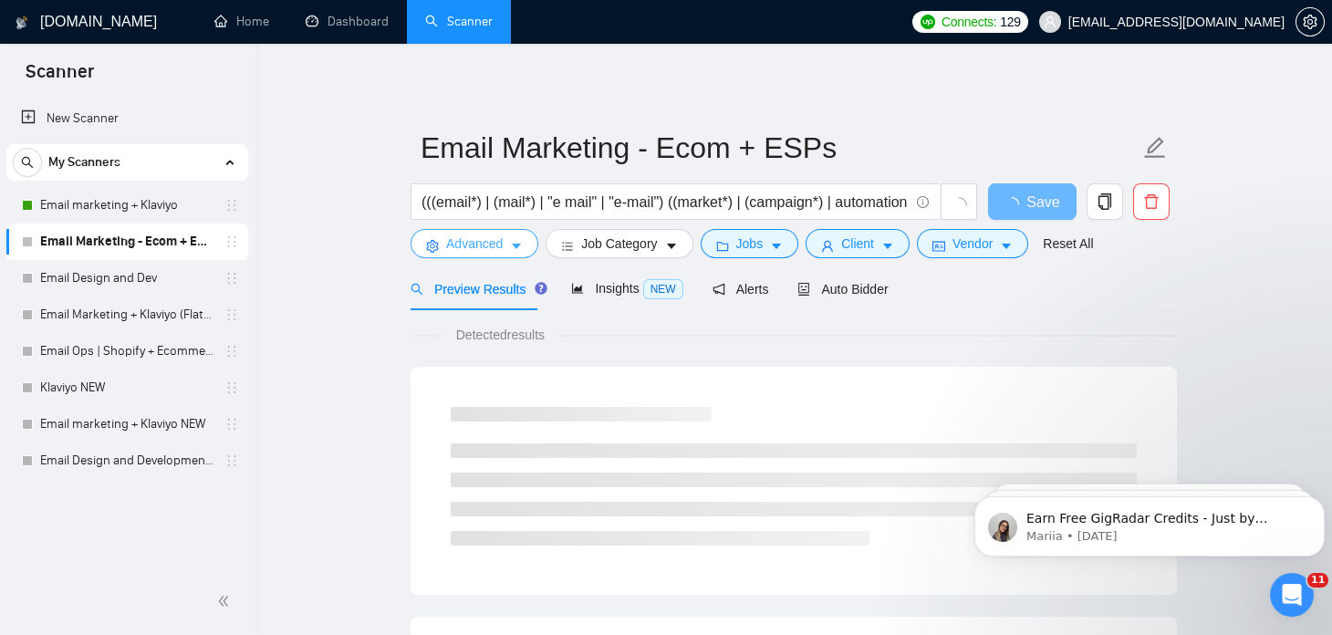
click at [514, 240] on icon "caret-down" at bounding box center [516, 246] width 13 height 13
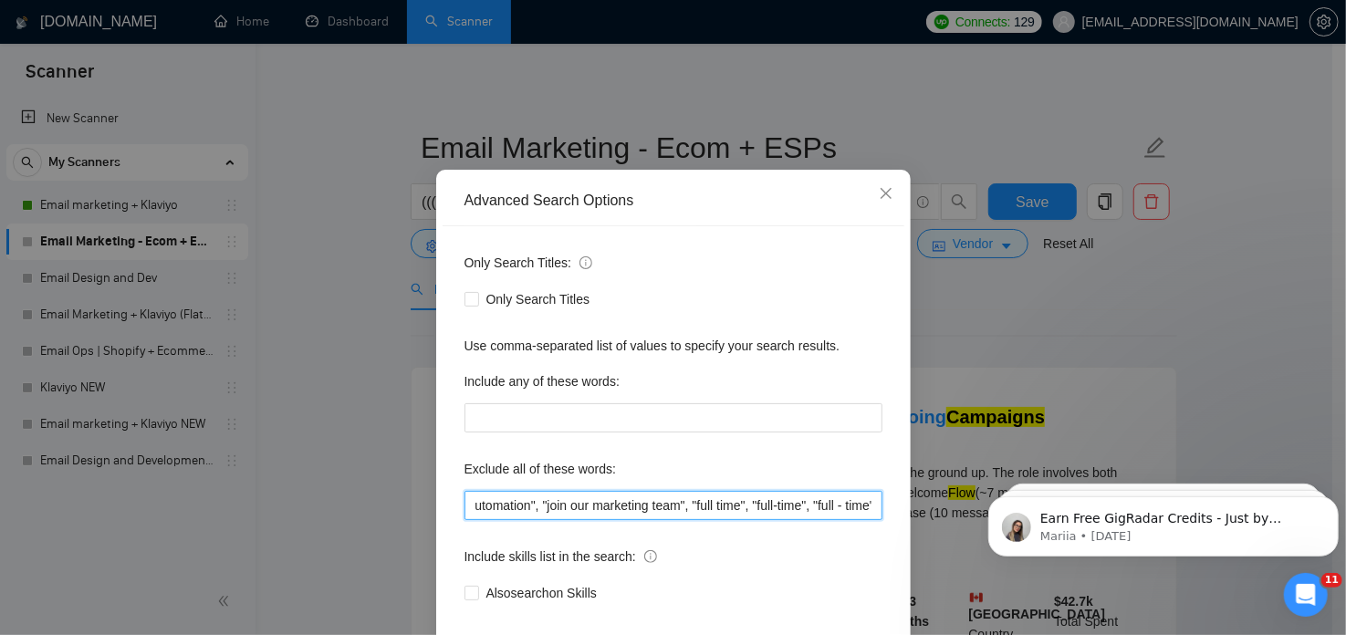
scroll to position [0, 79]
drag, startPoint x: 600, startPoint y: 536, endPoint x: 869, endPoint y: 533, distance: 268.3
click at [869, 520] on input ""Hubspot automation", "join our marketing team", "full time", "full-time", "ful…" at bounding box center [674, 505] width 418 height 29
click at [336, 386] on div "Advanced Search Options Only Search Titles: Only Search Titles Use comma-separa…" at bounding box center [673, 317] width 1346 height 635
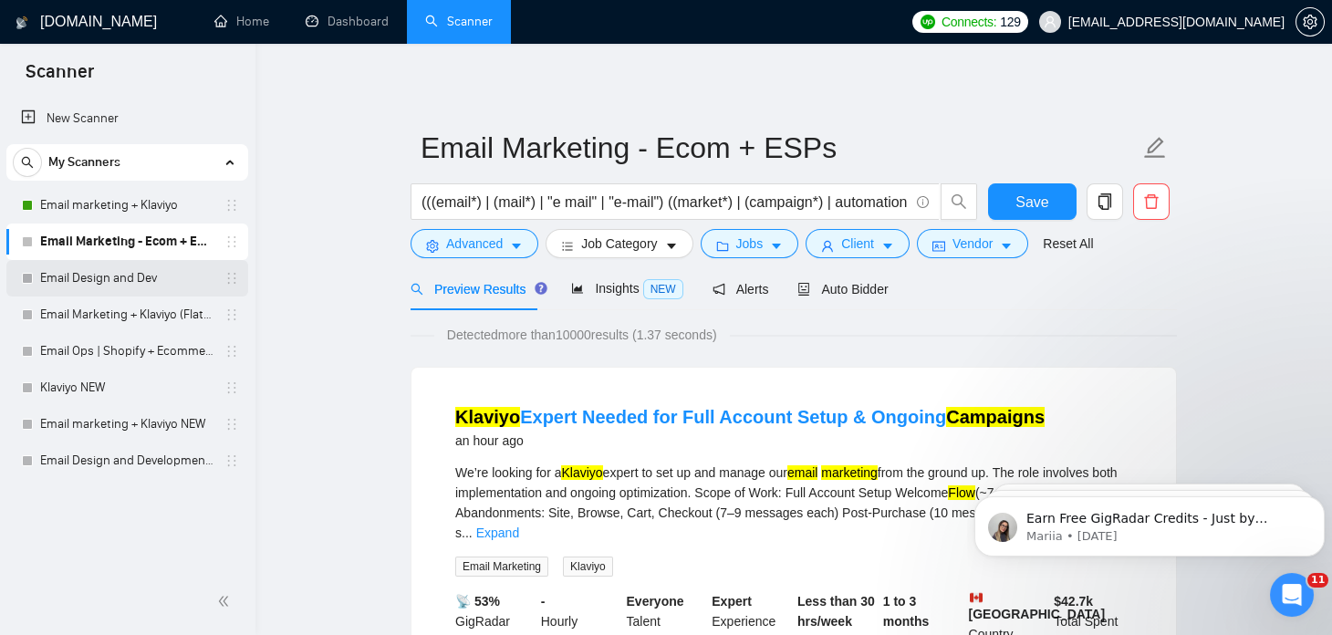
click at [135, 279] on link "Email Design and Dev" at bounding box center [126, 278] width 173 height 37
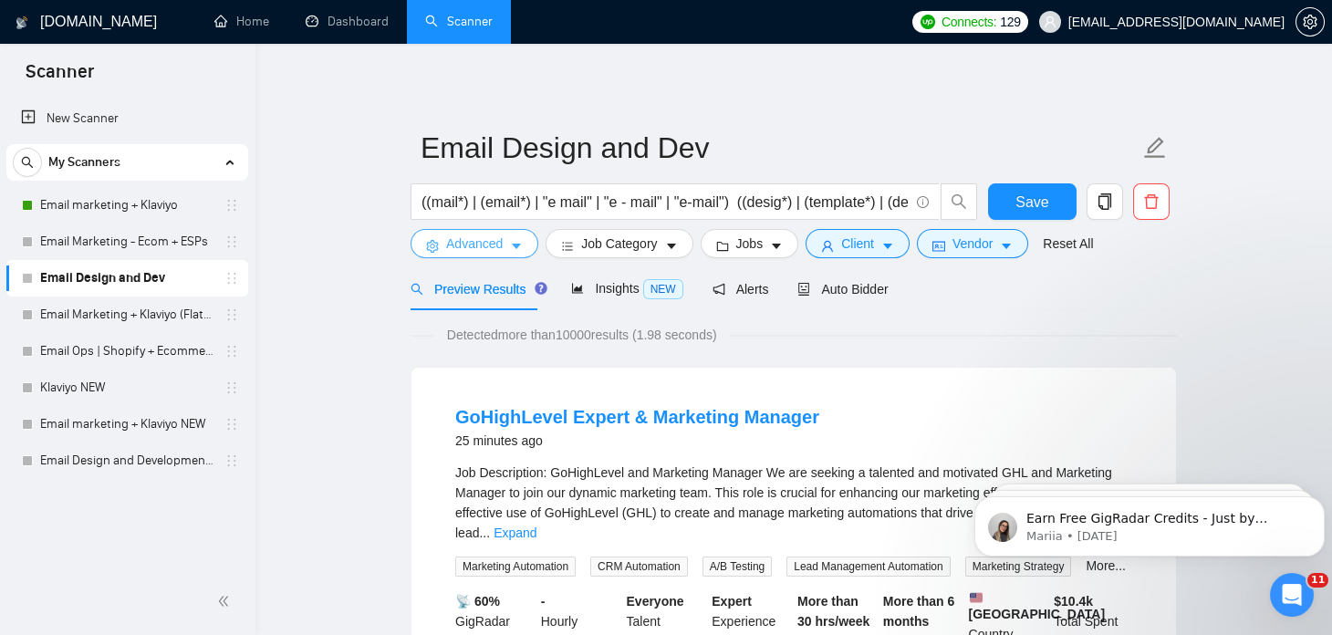
click at [515, 243] on icon "caret-down" at bounding box center [516, 246] width 13 height 13
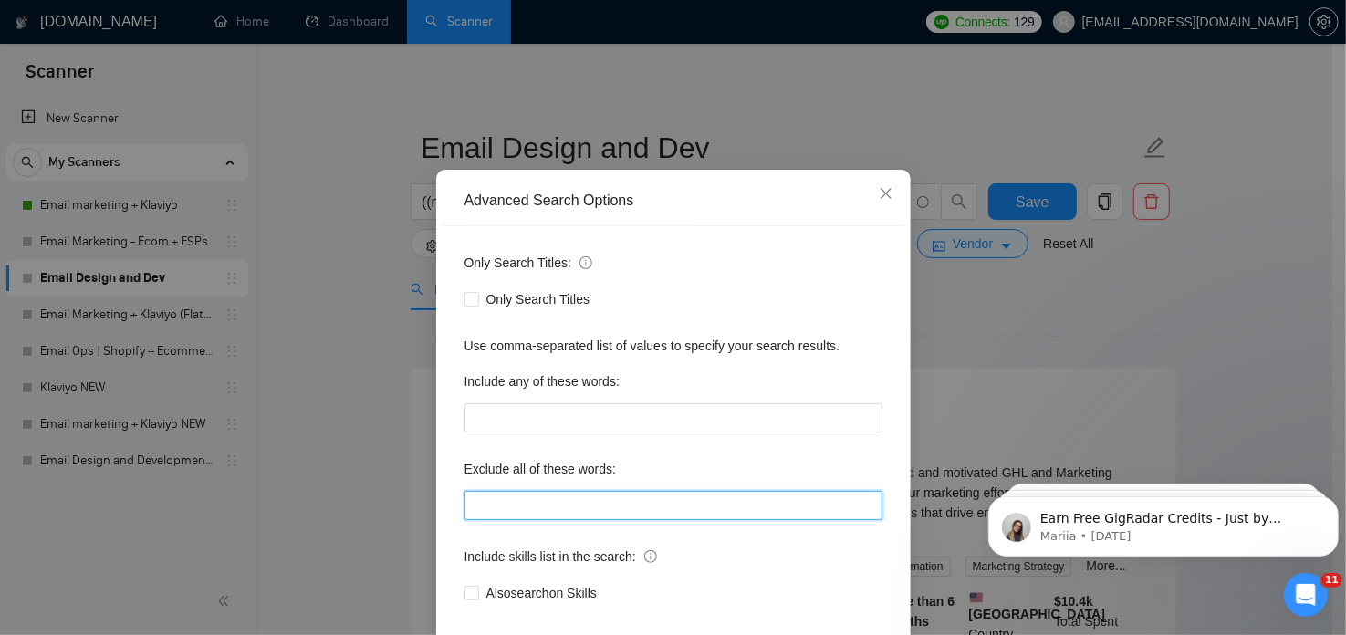
click at [489, 520] on input "text" at bounding box center [674, 505] width 418 height 29
paste input ""join our marketing team", "full time", "full-time", "full - time""
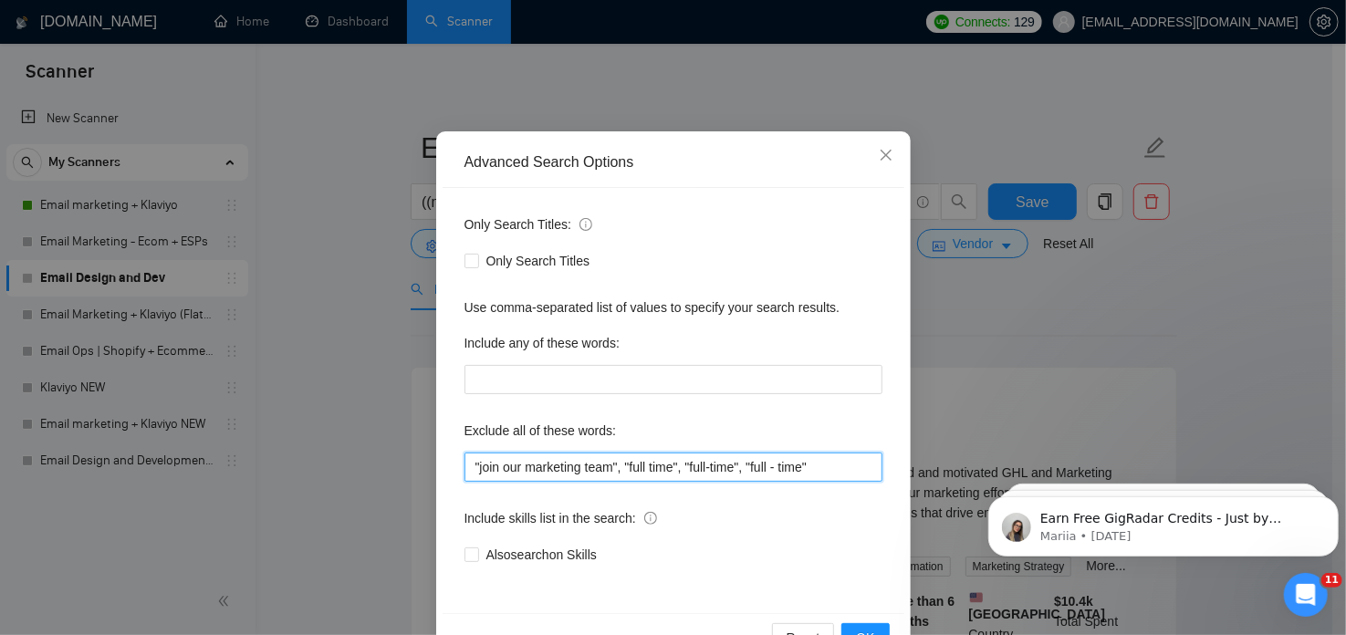
scroll to position [123, 0]
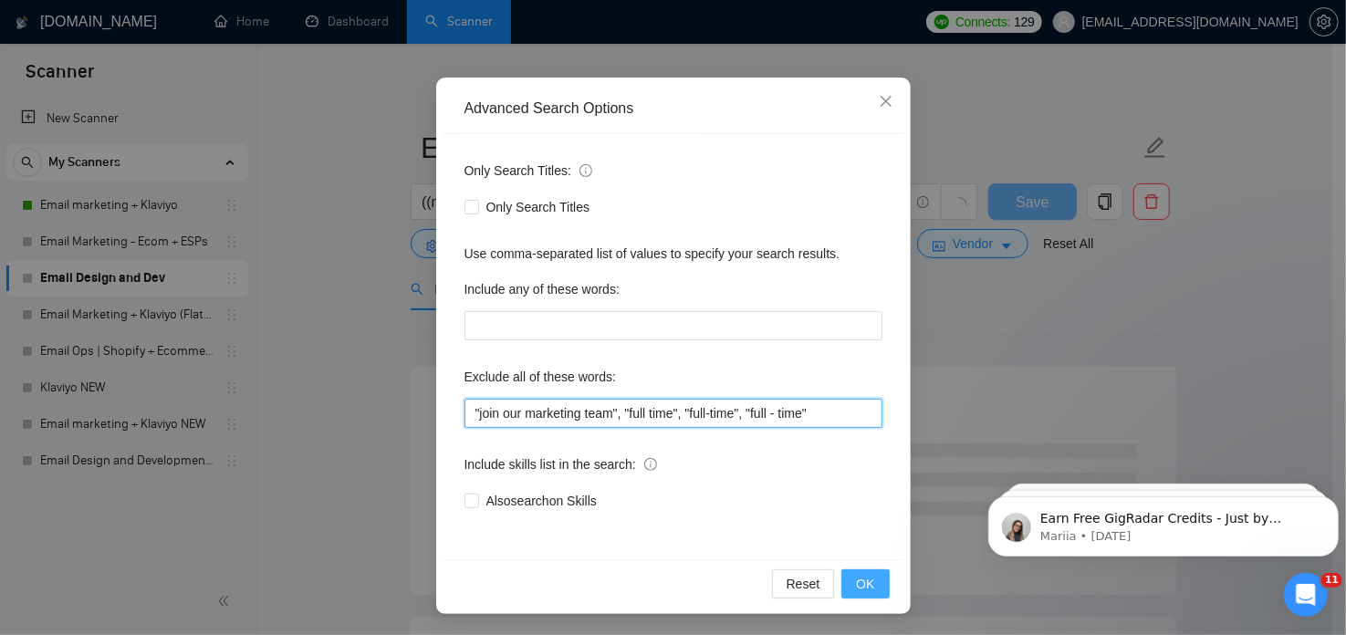
type input ""join our marketing team", "full time", "full-time", "full - time""
click at [856, 577] on span "OK" at bounding box center [865, 584] width 18 height 20
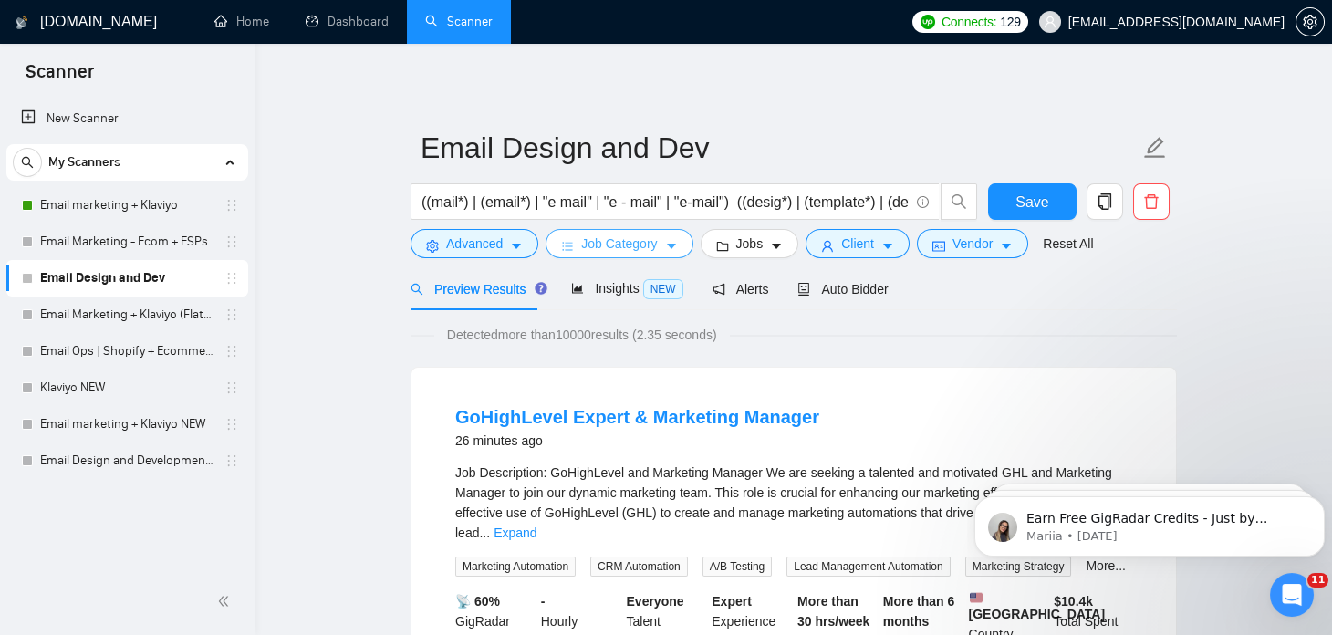
click at [665, 245] on icon "caret-down" at bounding box center [671, 246] width 13 height 13
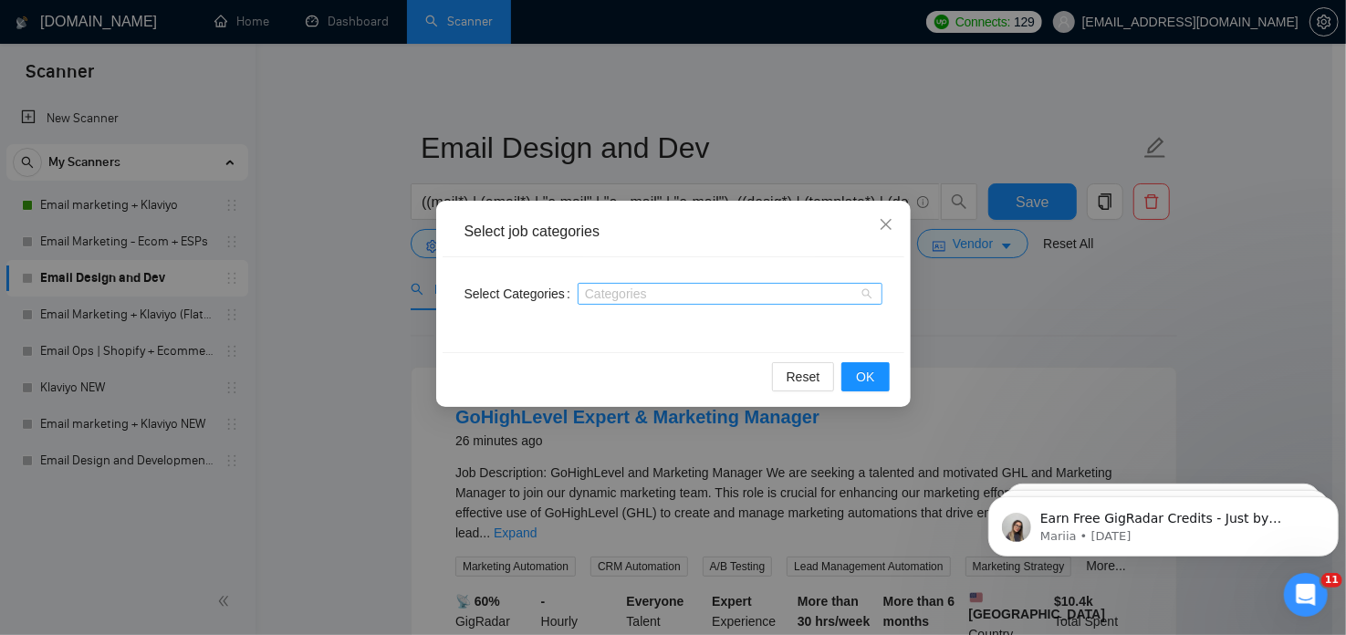
click at [838, 291] on div at bounding box center [720, 294] width 277 height 15
click at [1018, 308] on div "Select job categories Select Categories Categories Reset OK" at bounding box center [673, 317] width 1346 height 635
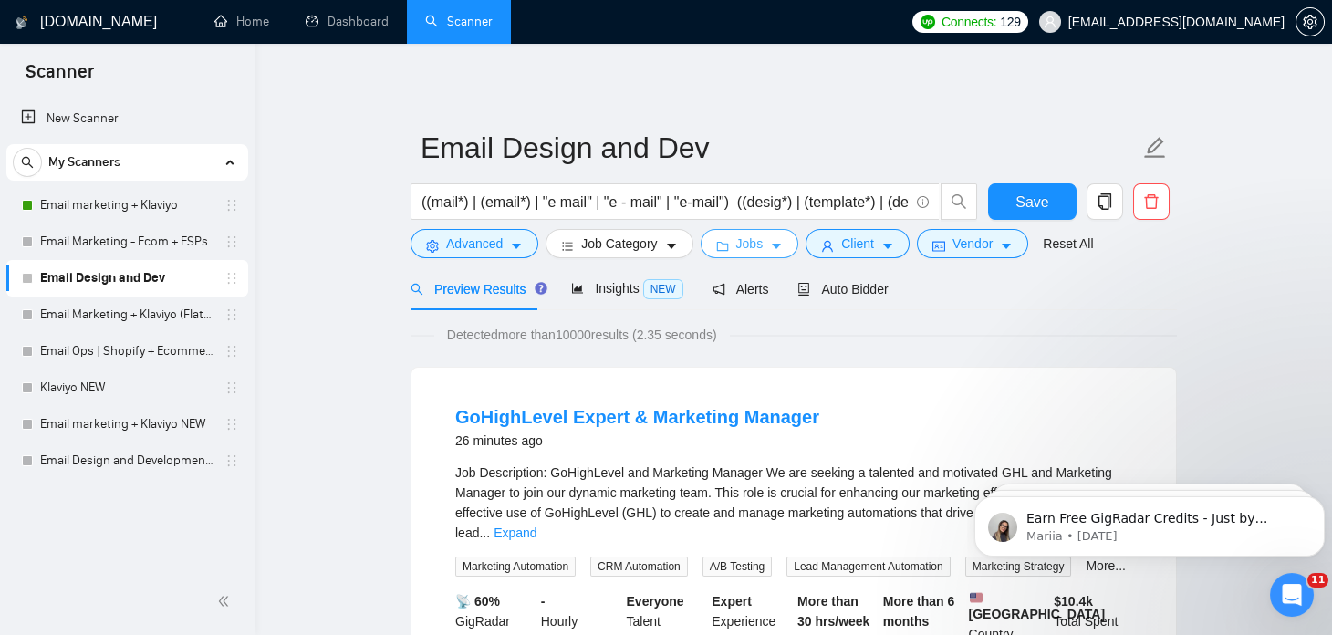
click at [736, 236] on span "Jobs" at bounding box center [749, 244] width 27 height 20
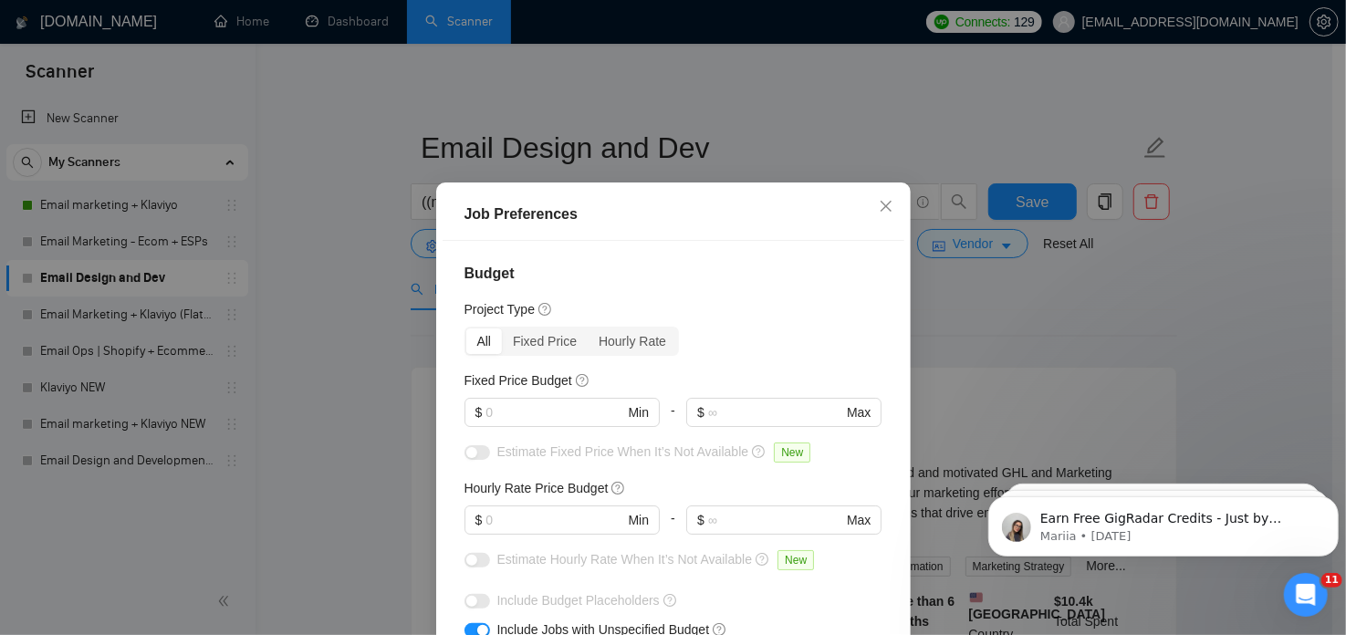
click at [977, 308] on div "Job Preferences Budget Project Type All Fixed Price Hourly Rate Fixed Price Bud…" at bounding box center [673, 317] width 1346 height 635
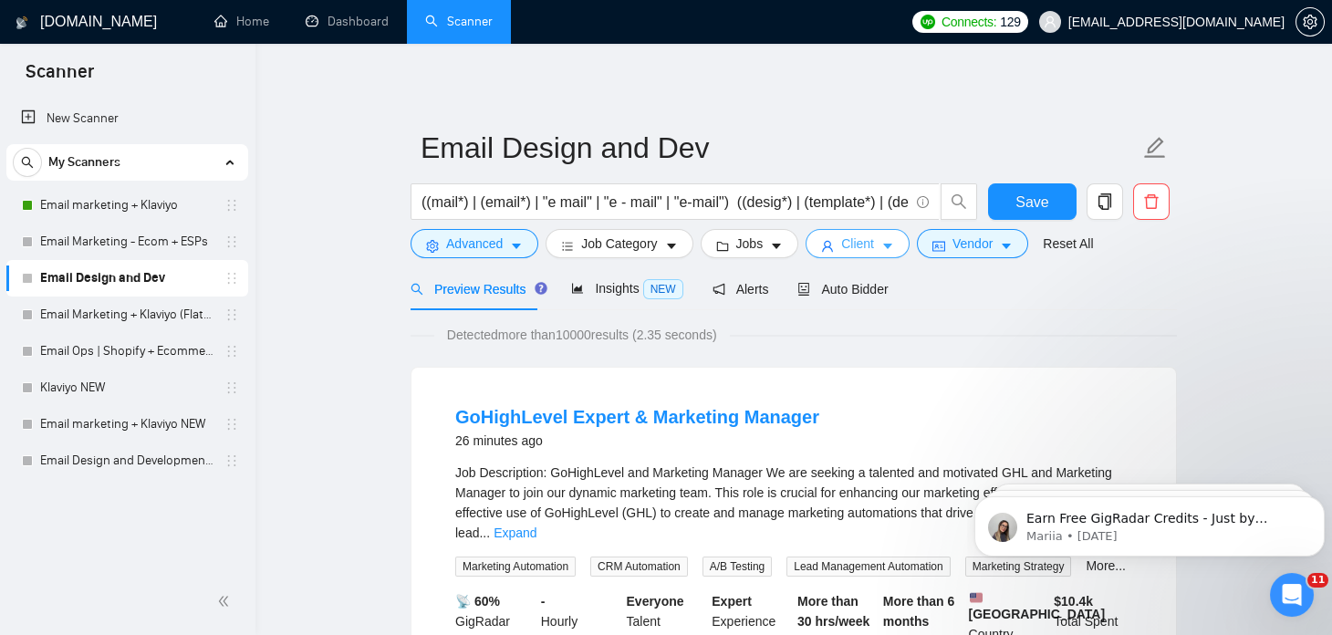
click at [870, 251] on button "Client" at bounding box center [858, 243] width 104 height 29
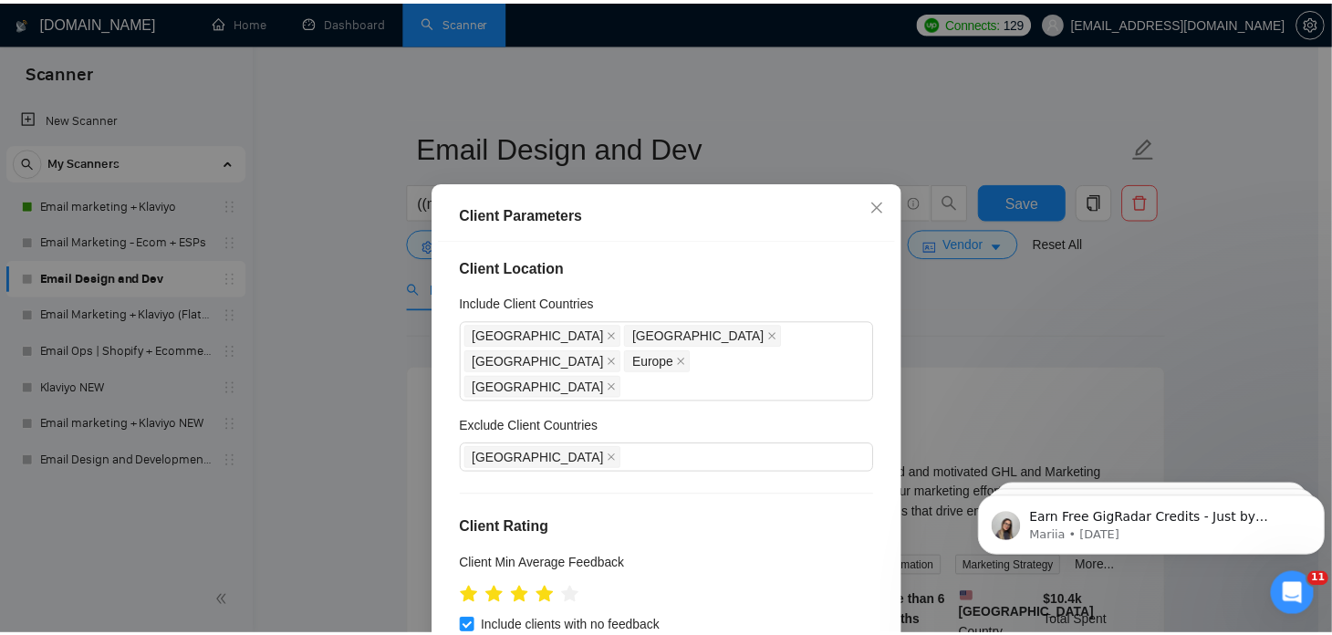
scroll to position [0, 0]
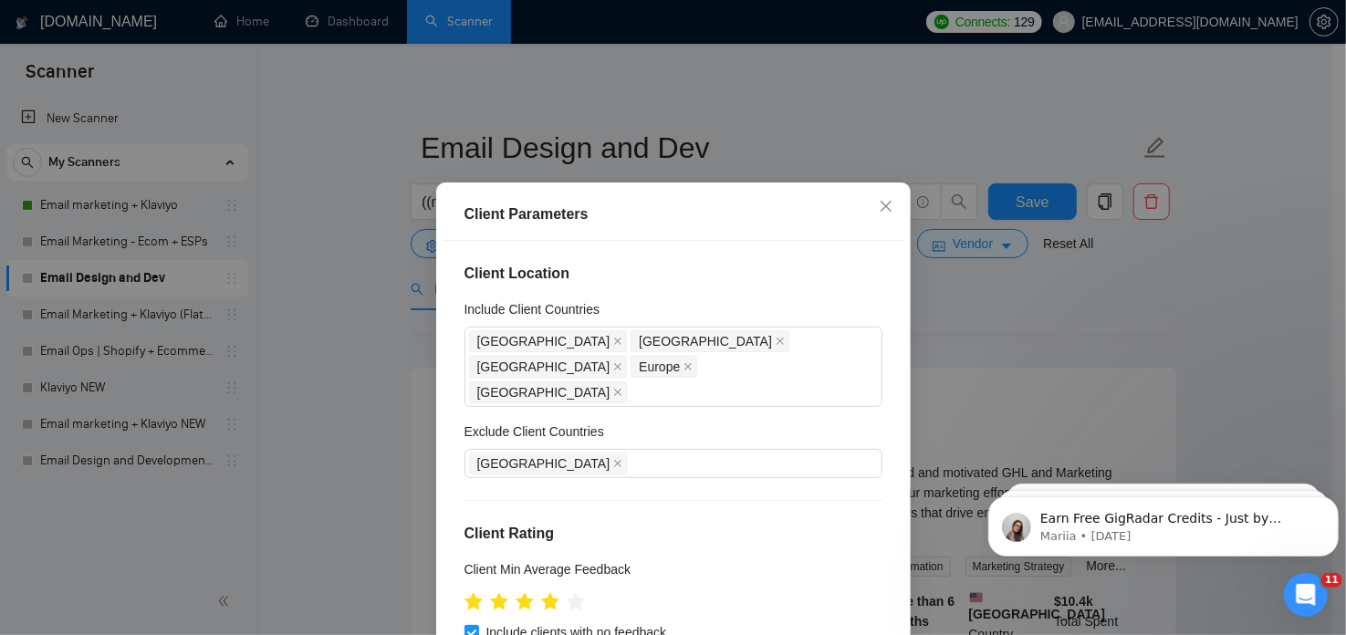
click at [984, 307] on div "Client Parameters Client Location Include Client Countries [GEOGRAPHIC_DATA] [G…" at bounding box center [673, 317] width 1346 height 635
